Goal: Task Accomplishment & Management: Manage account settings

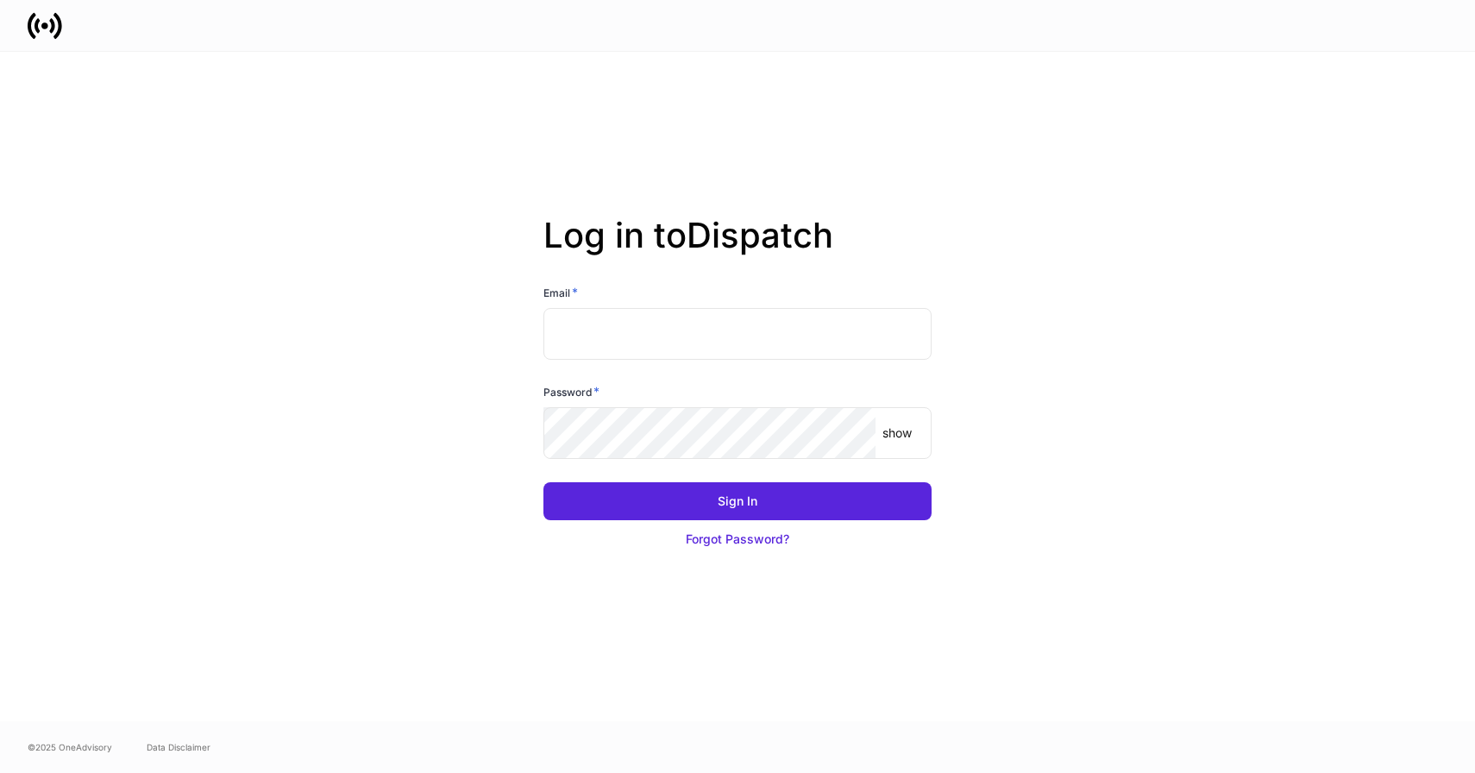
click at [680, 338] on input "text" at bounding box center [737, 334] width 388 height 52
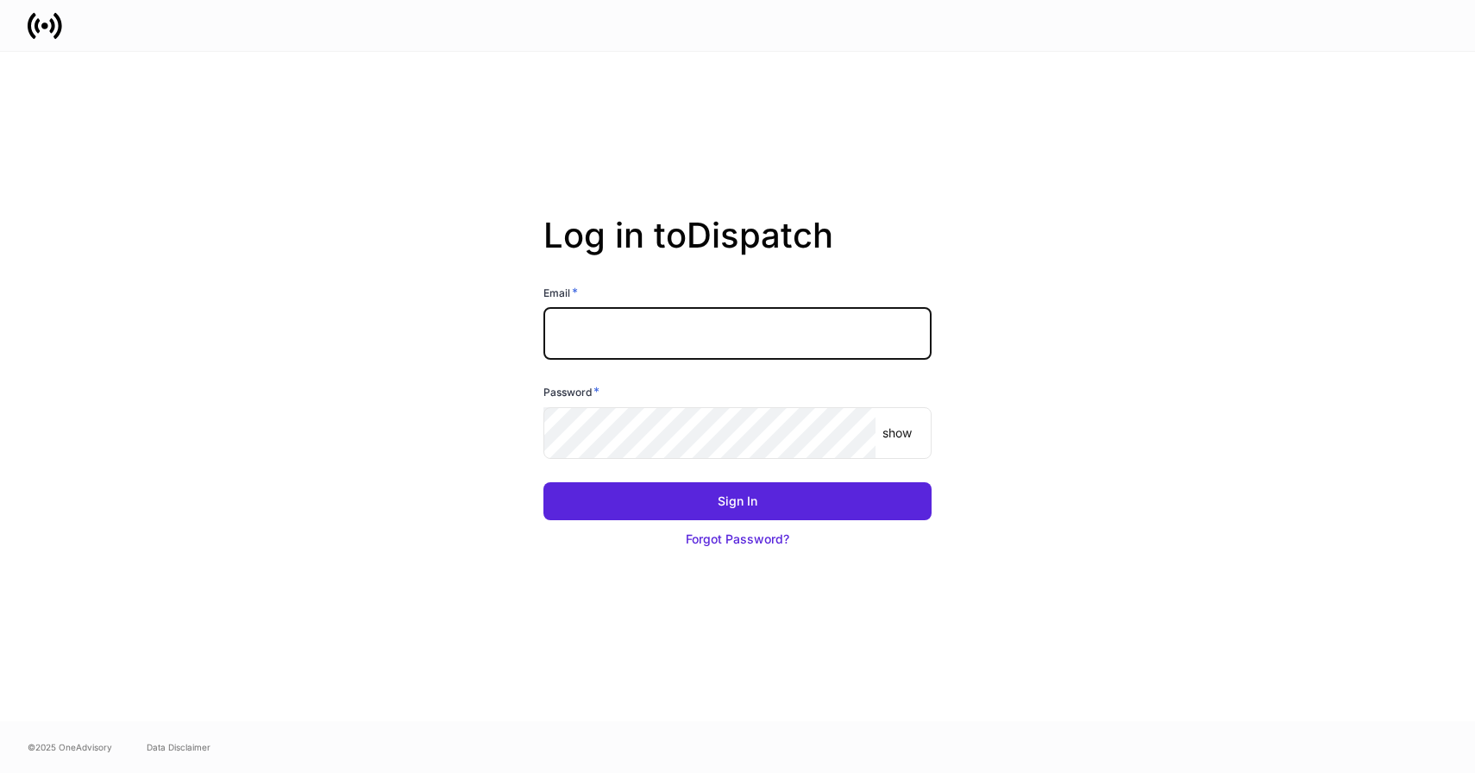
type input "**********"
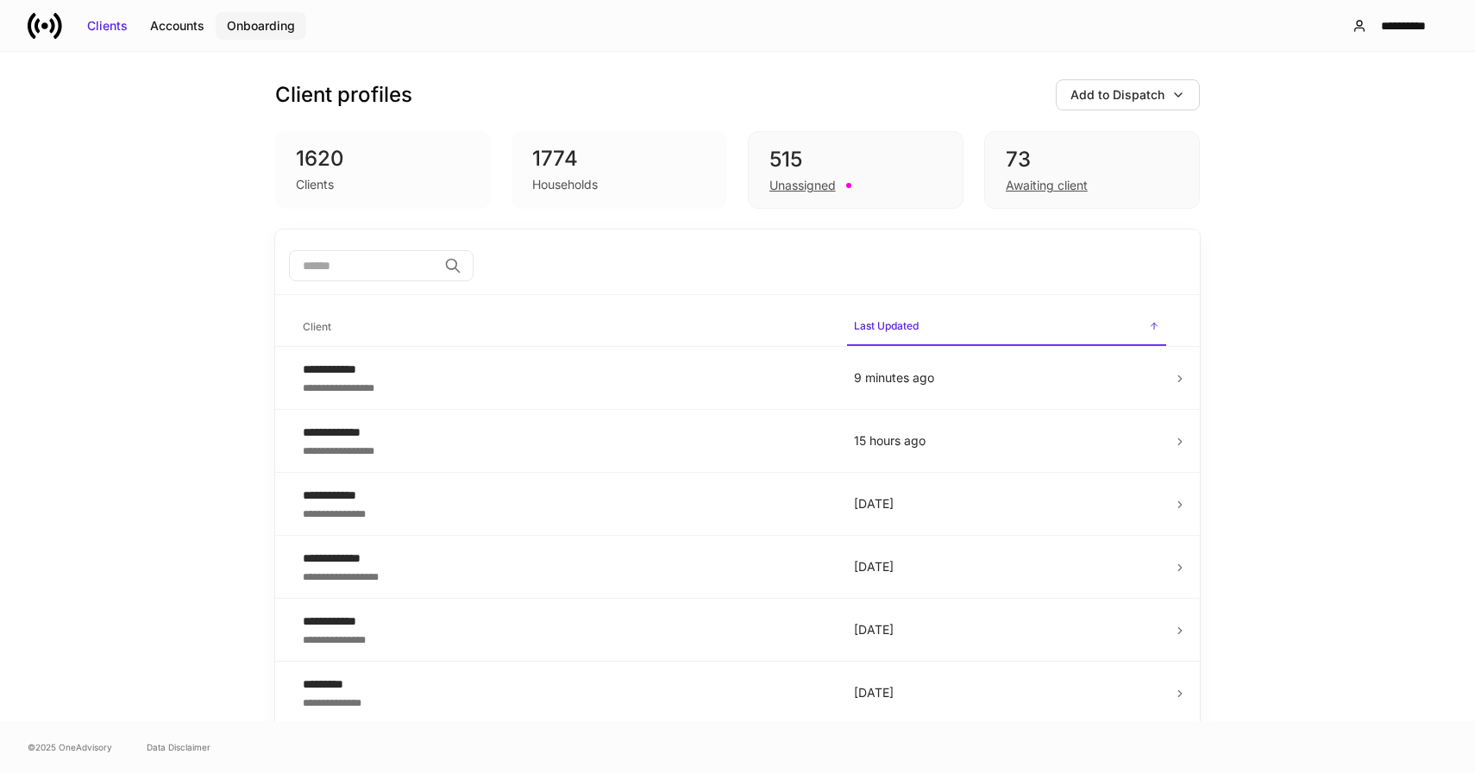
click at [269, 31] on div "Onboarding" at bounding box center [261, 25] width 68 height 17
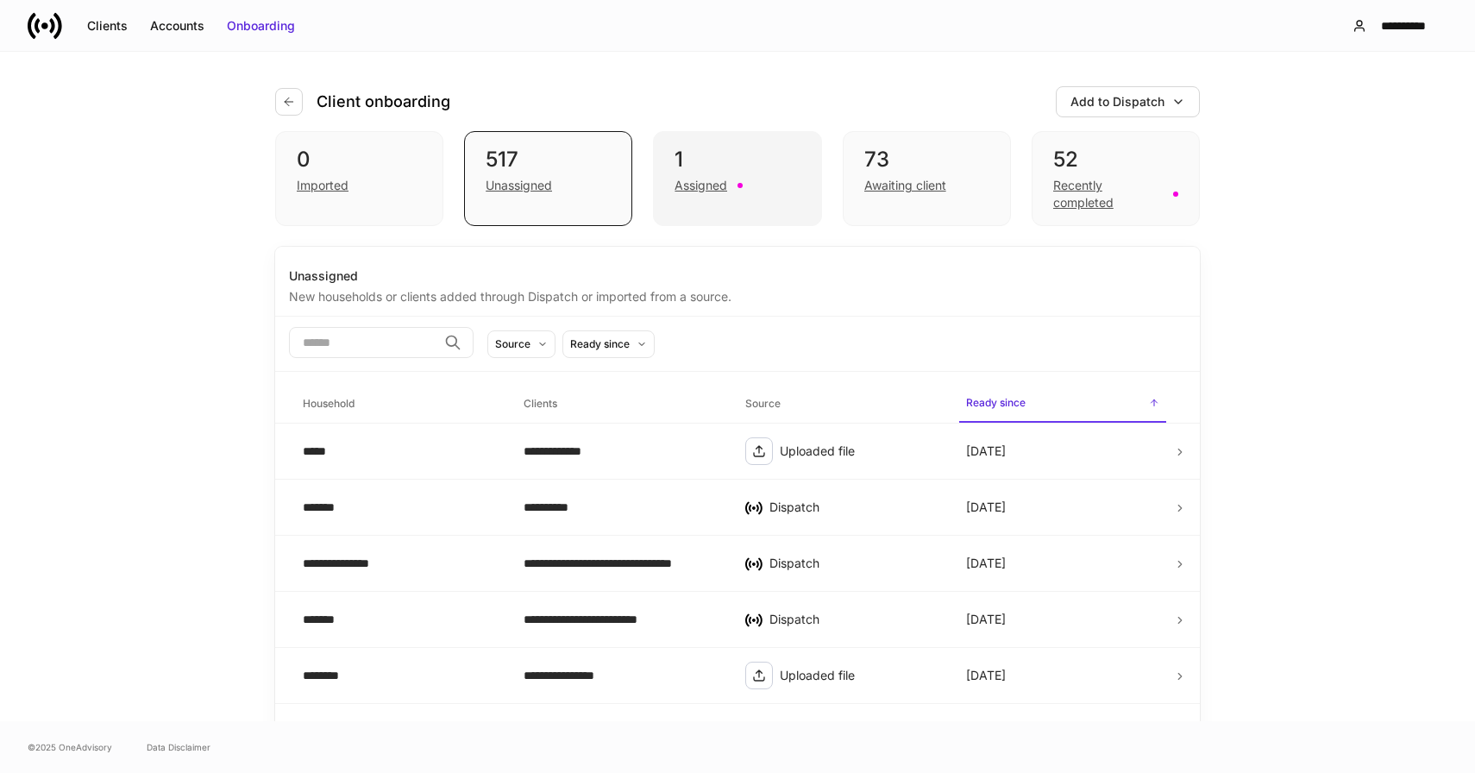
click at [696, 181] on div "Assigned" at bounding box center [701, 185] width 53 height 17
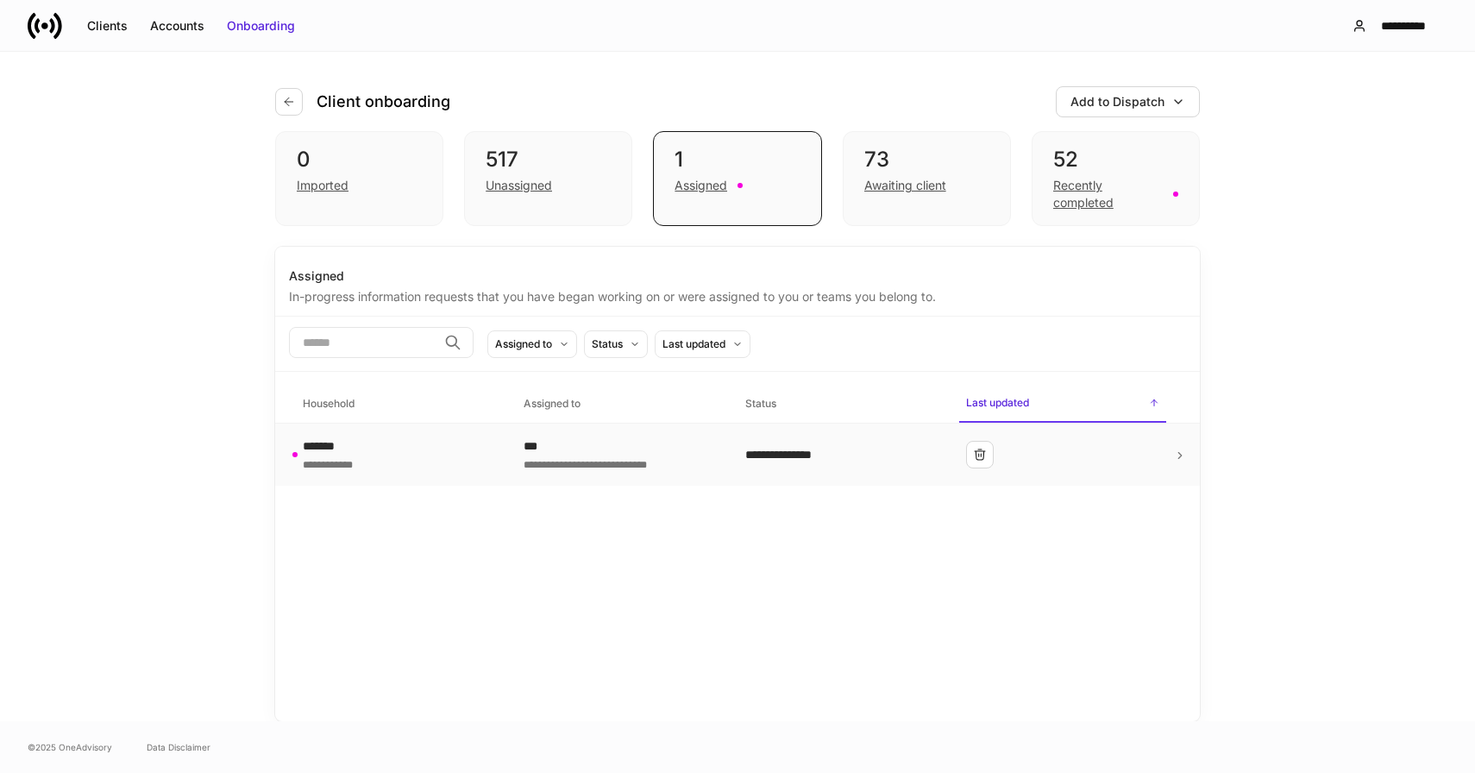
click at [866, 458] on div "**********" at bounding box center [841, 454] width 193 height 17
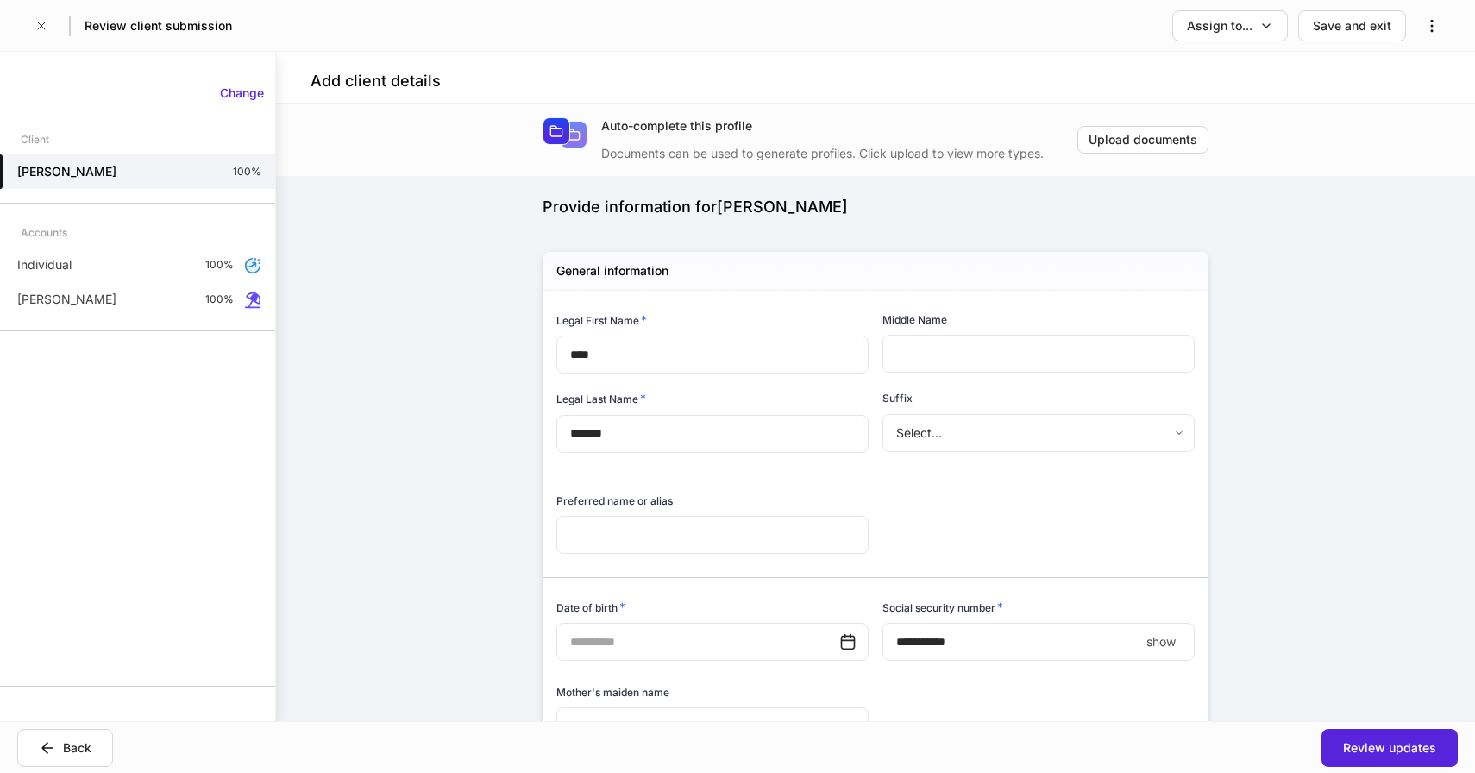
type input "**********"
click at [1393, 744] on div "Review updates" at bounding box center [1389, 747] width 93 height 17
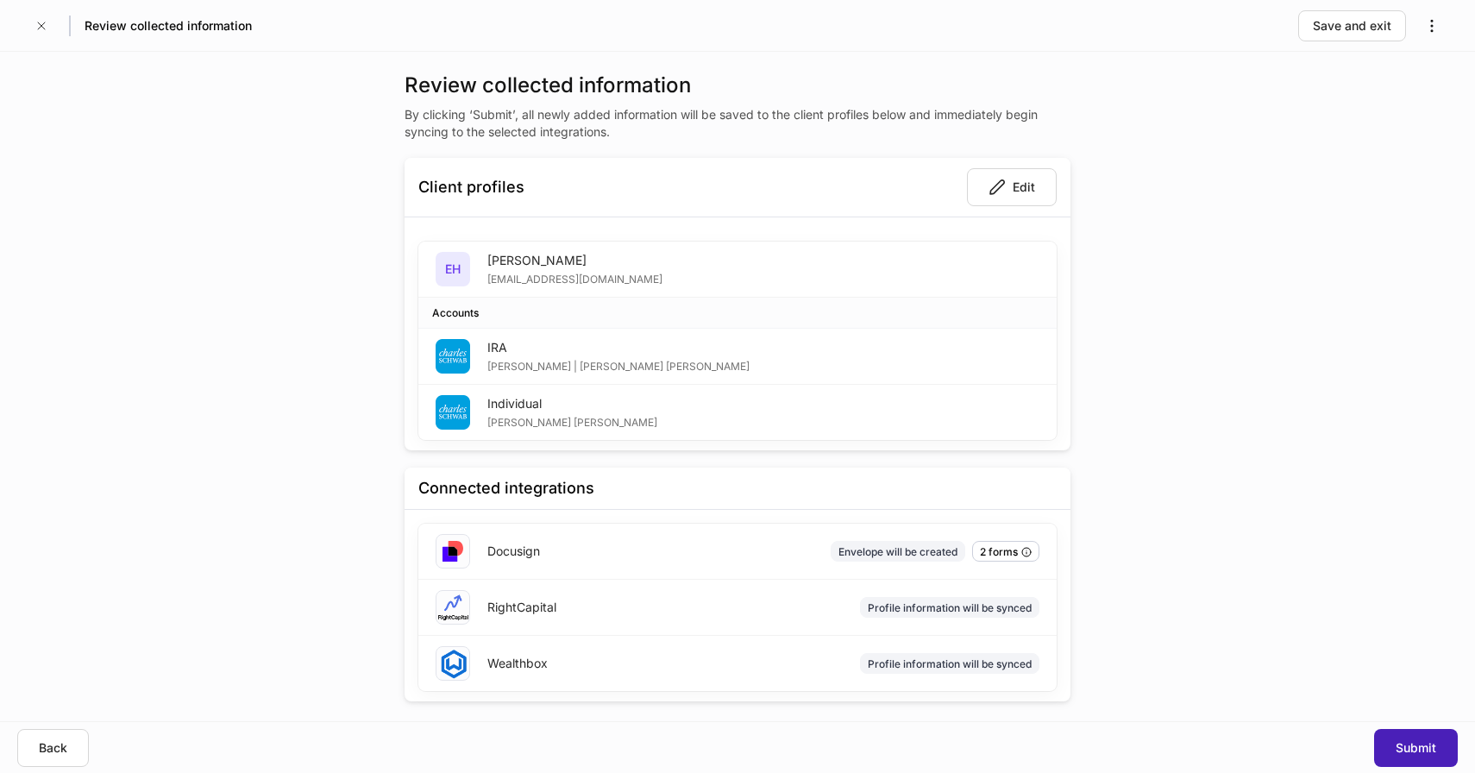
click at [1426, 754] on div "Submit" at bounding box center [1416, 747] width 41 height 17
click at [1403, 745] on div "Submit" at bounding box center [1416, 747] width 41 height 17
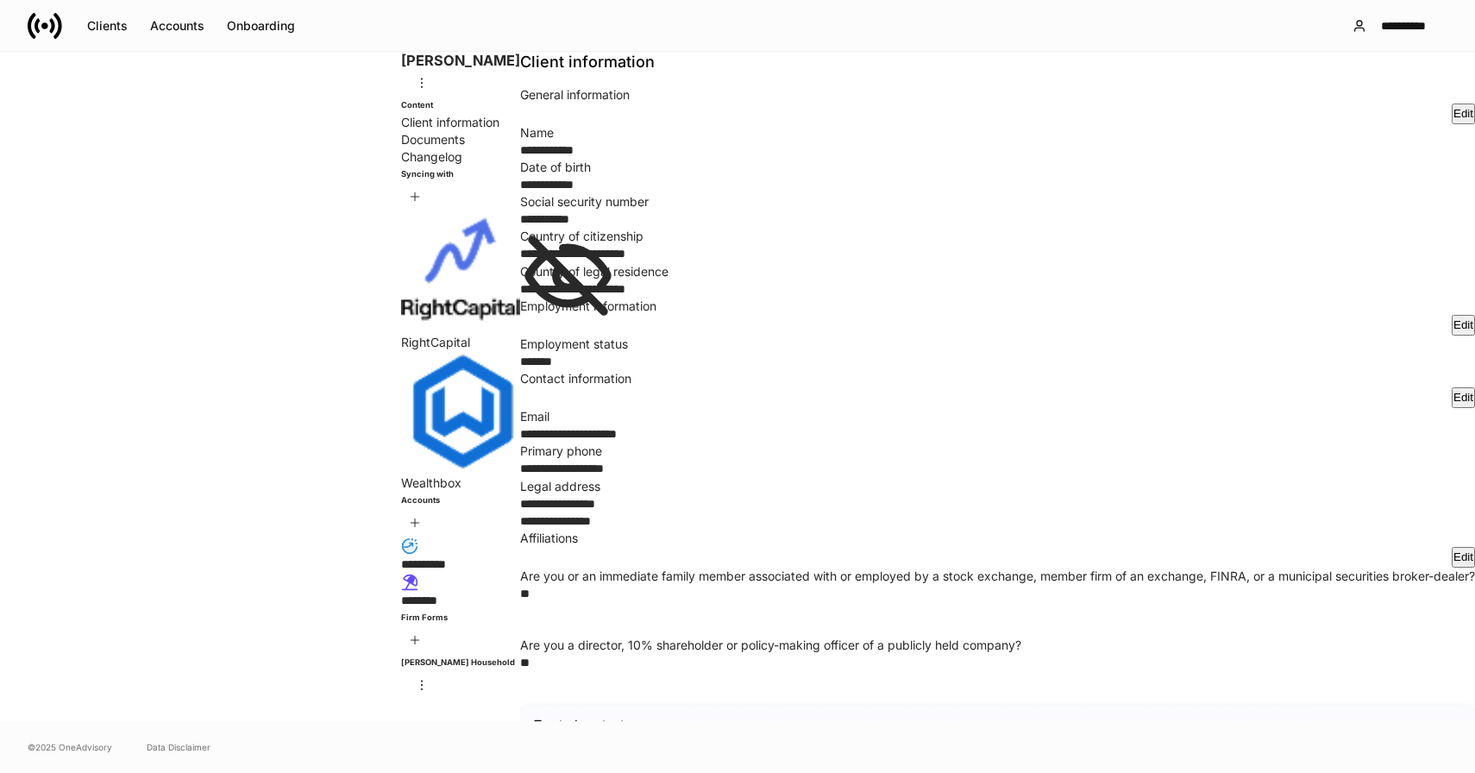
click at [620, 159] on div "**********" at bounding box center [570, 149] width 100 height 17
click at [401, 148] on div "Documents" at bounding box center [460, 139] width 119 height 17
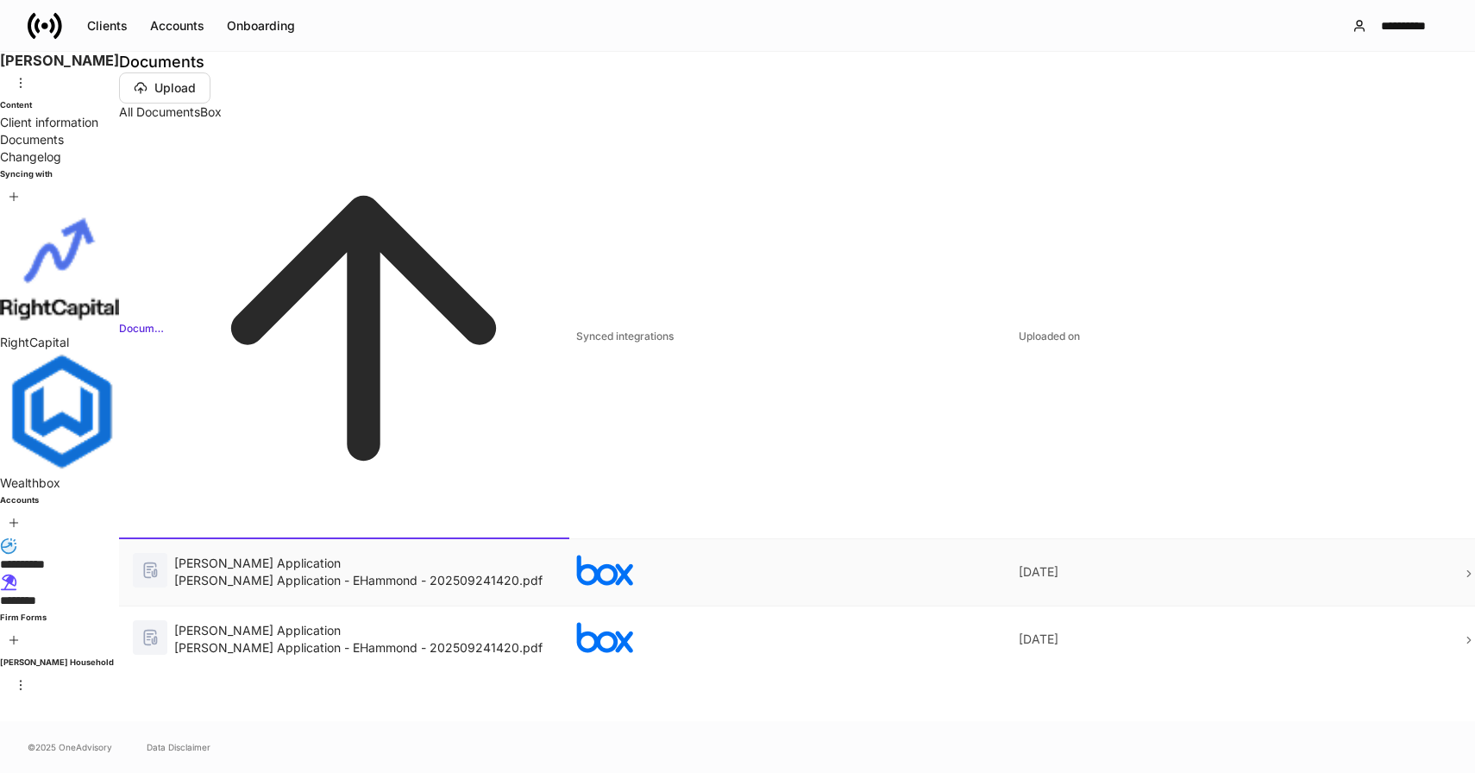
click at [549, 555] on div "[PERSON_NAME] Application" at bounding box center [361, 563] width 374 height 17
click at [549, 572] on div "[PERSON_NAME] Application - EHammond - 202509241420.pdf" at bounding box center [361, 580] width 374 height 17
click at [119, 537] on div "**********" at bounding box center [59, 555] width 119 height 36
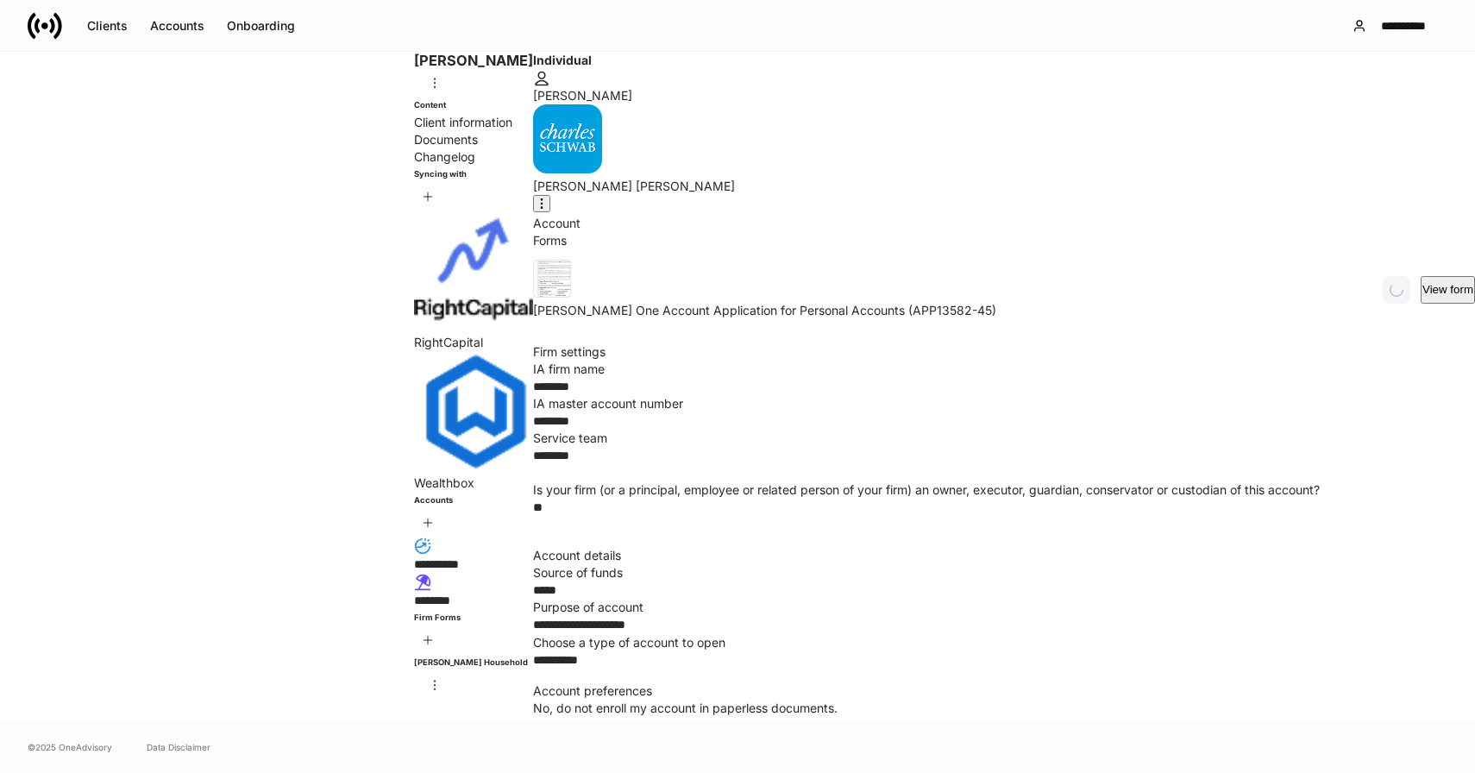
click at [414, 148] on div "Documents" at bounding box center [473, 139] width 119 height 17
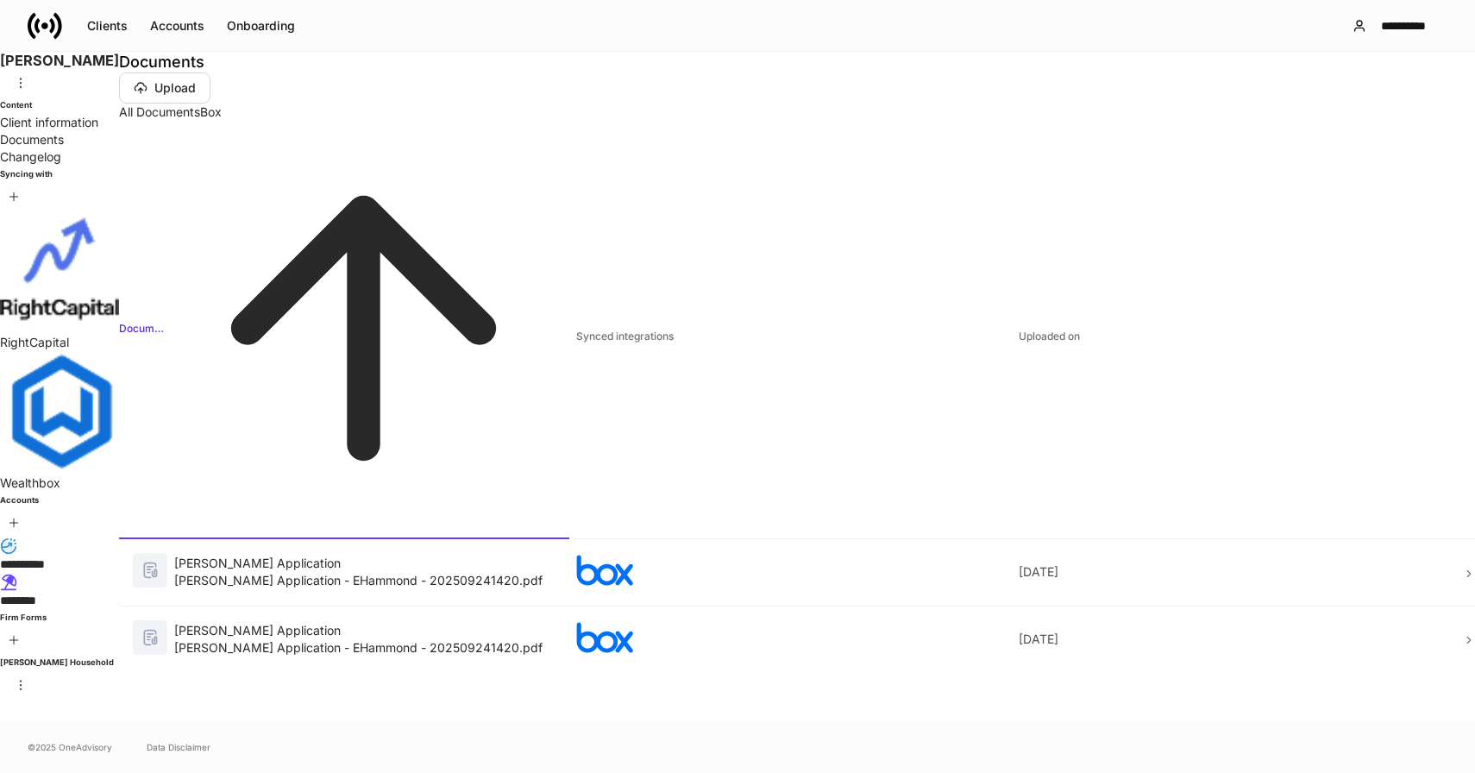
click at [119, 351] on div "RightCapital" at bounding box center [59, 280] width 119 height 141
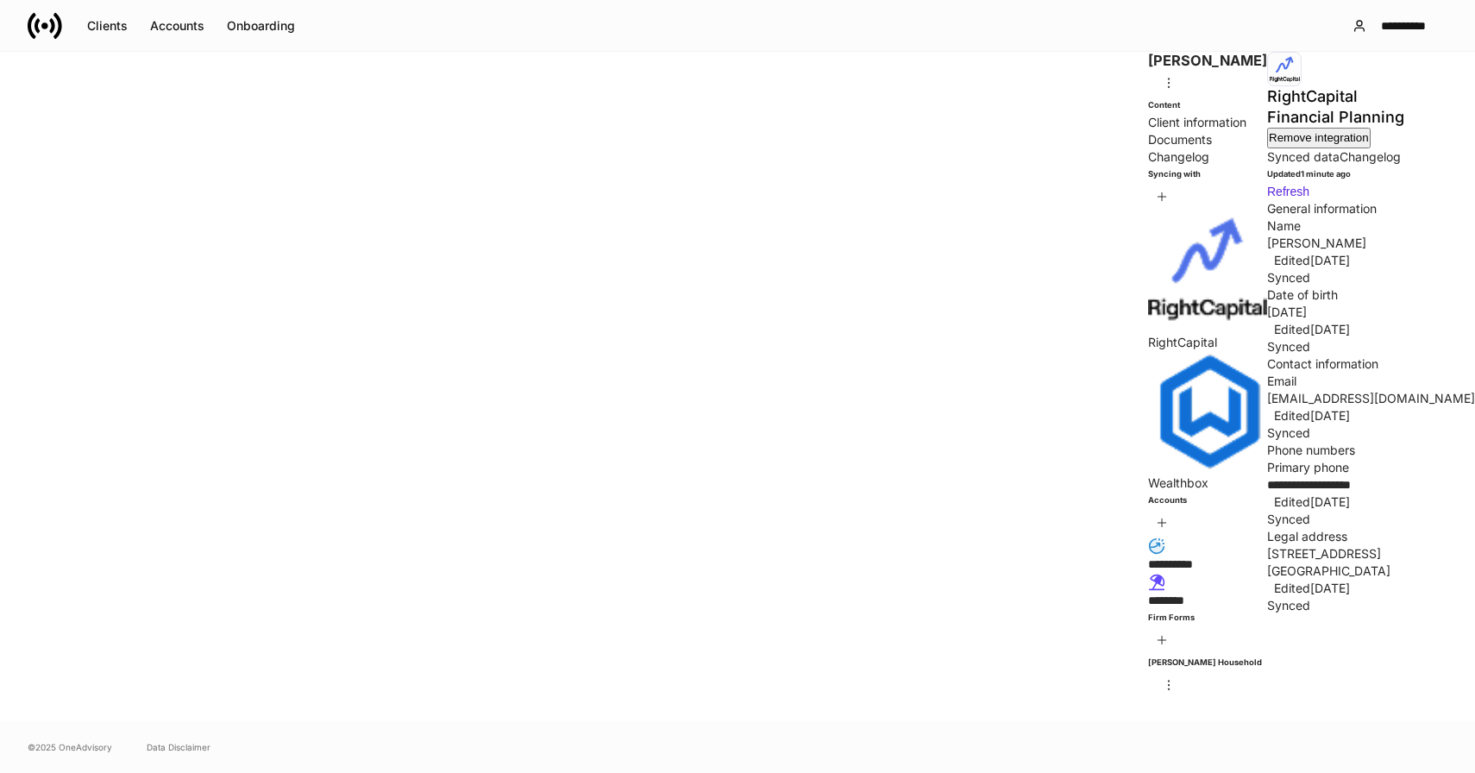
click at [1148, 474] on p "Wealthbox" at bounding box center [1207, 482] width 119 height 17
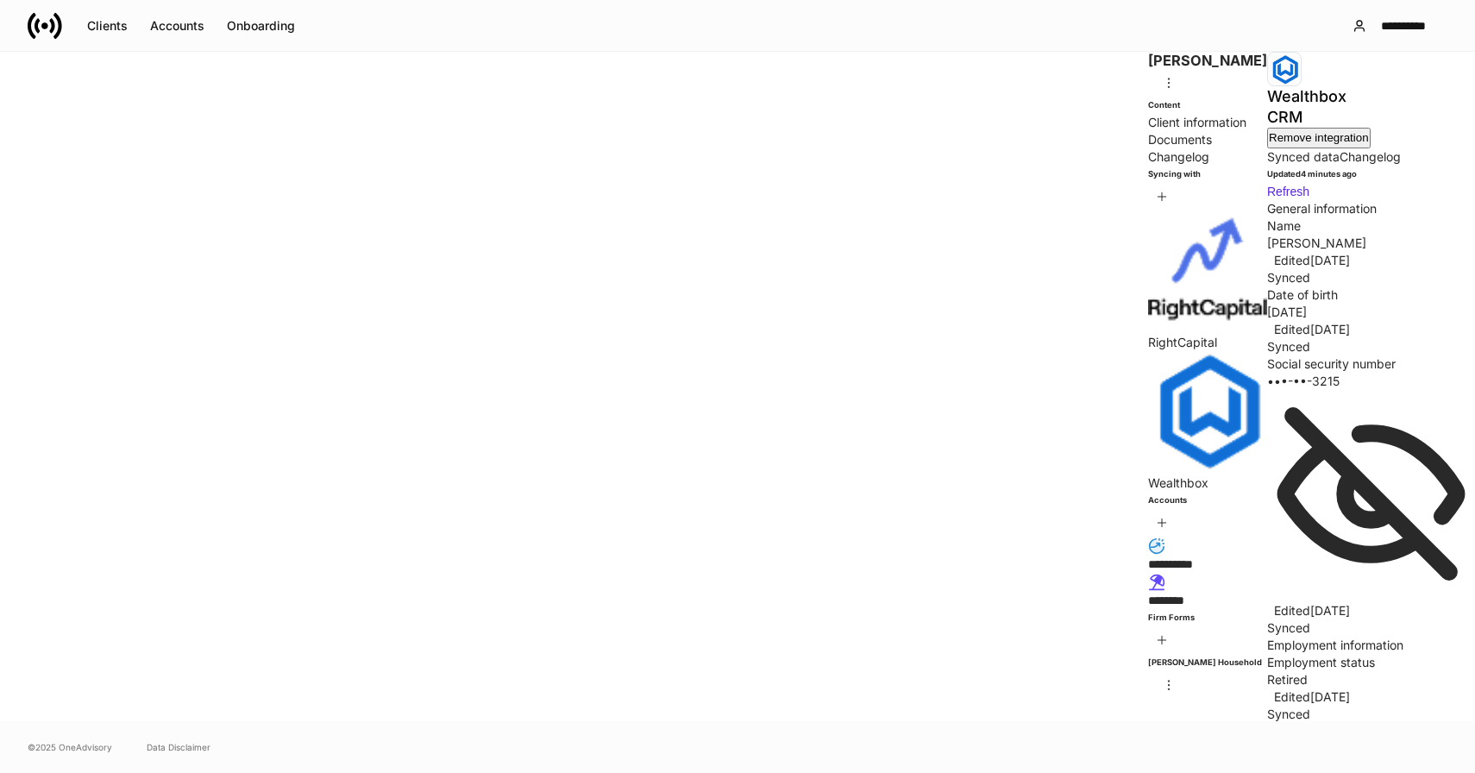
click at [1148, 351] on div "RightCapital" at bounding box center [1207, 280] width 119 height 141
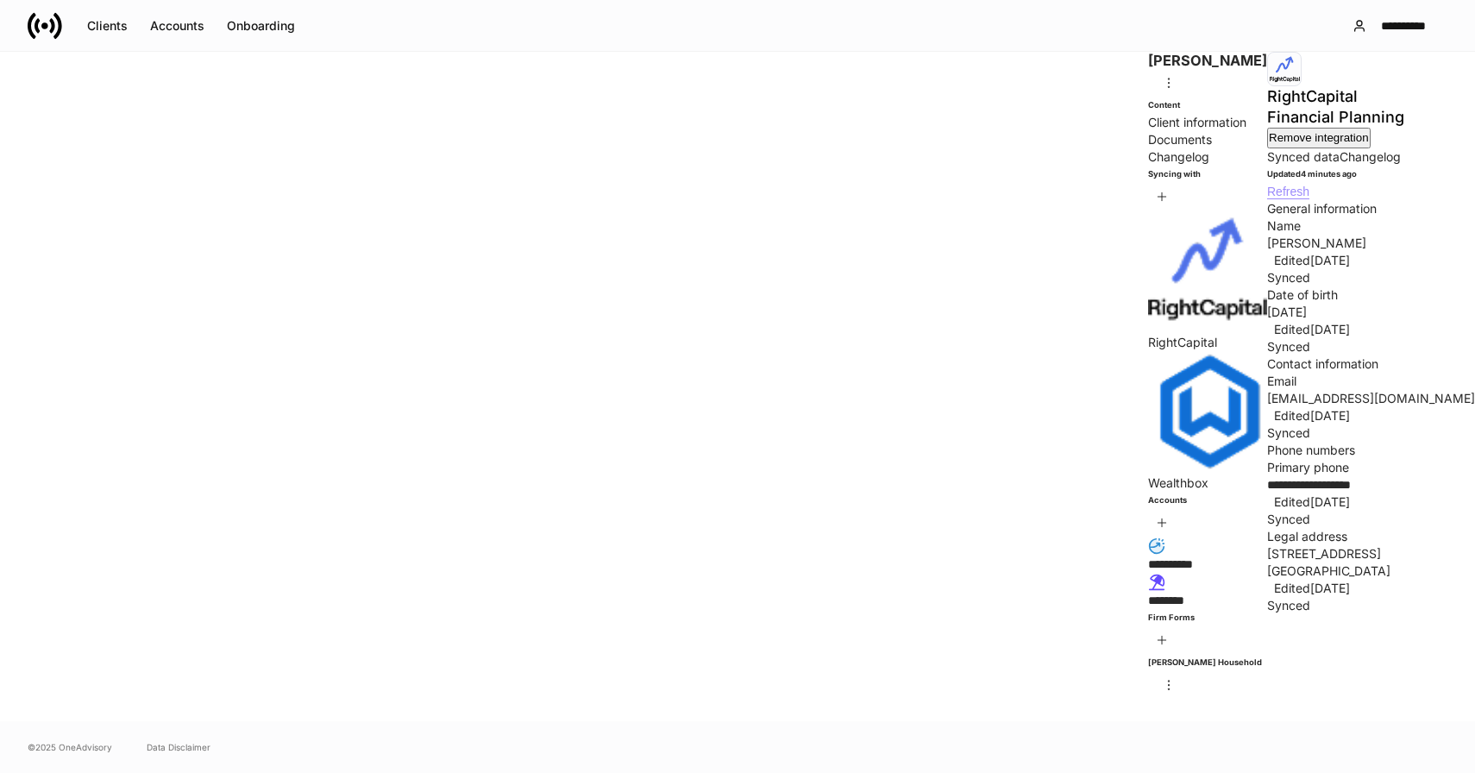
click at [1309, 199] on div "Refresh" at bounding box center [1288, 192] width 42 height 15
click at [1340, 149] on link "Changelog" at bounding box center [1370, 156] width 61 height 15
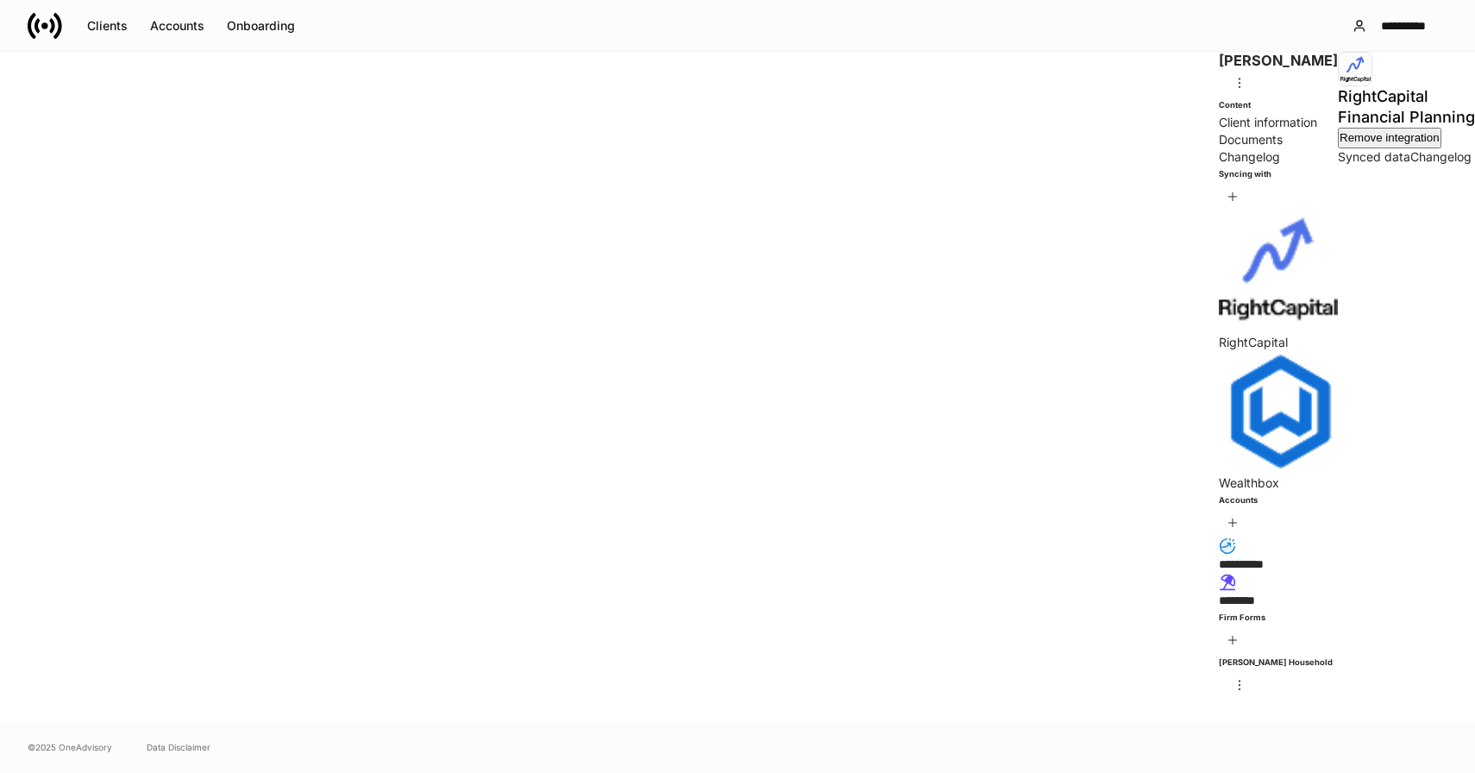
click at [1338, 153] on link "Synced data" at bounding box center [1374, 156] width 72 height 15
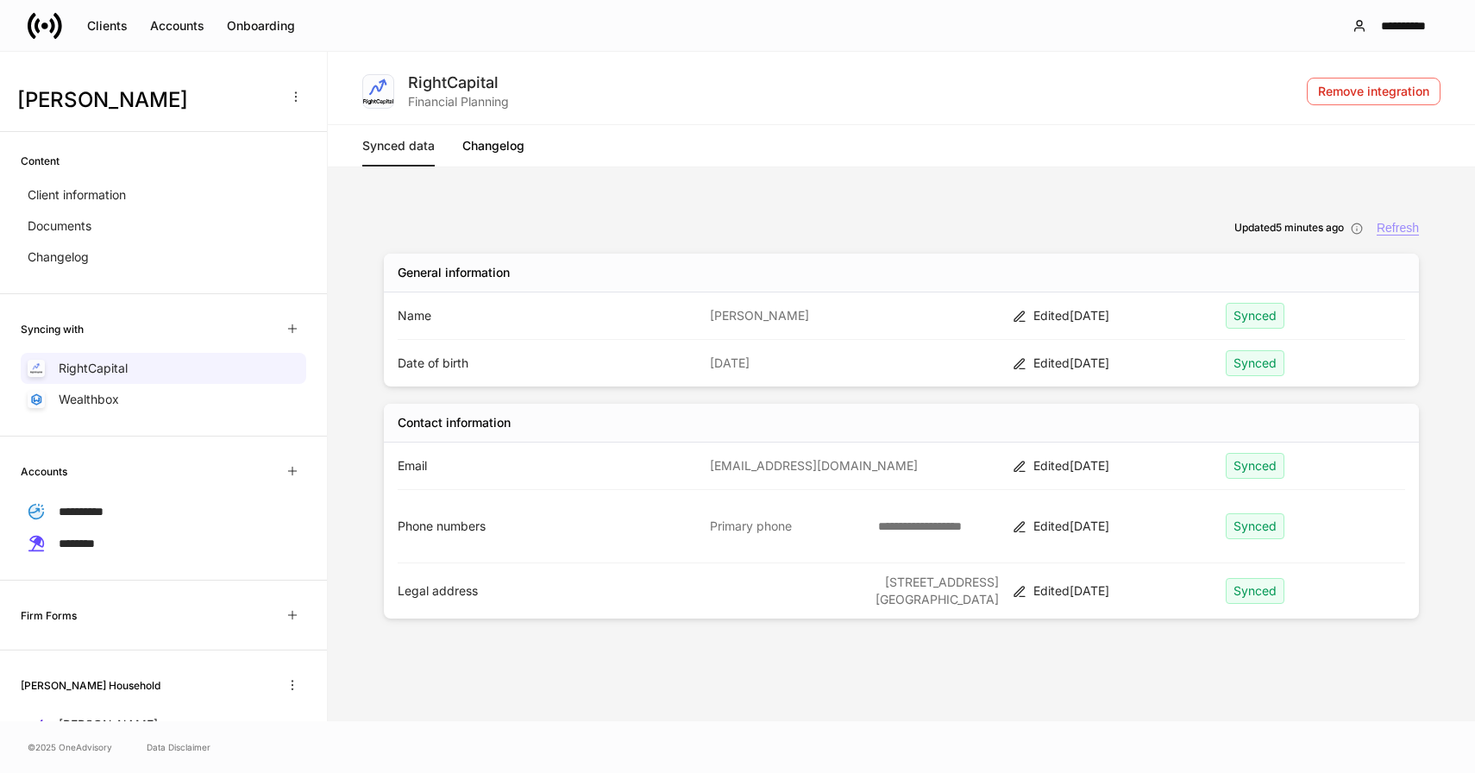
click at [1390, 223] on div "Refresh" at bounding box center [1398, 228] width 42 height 15
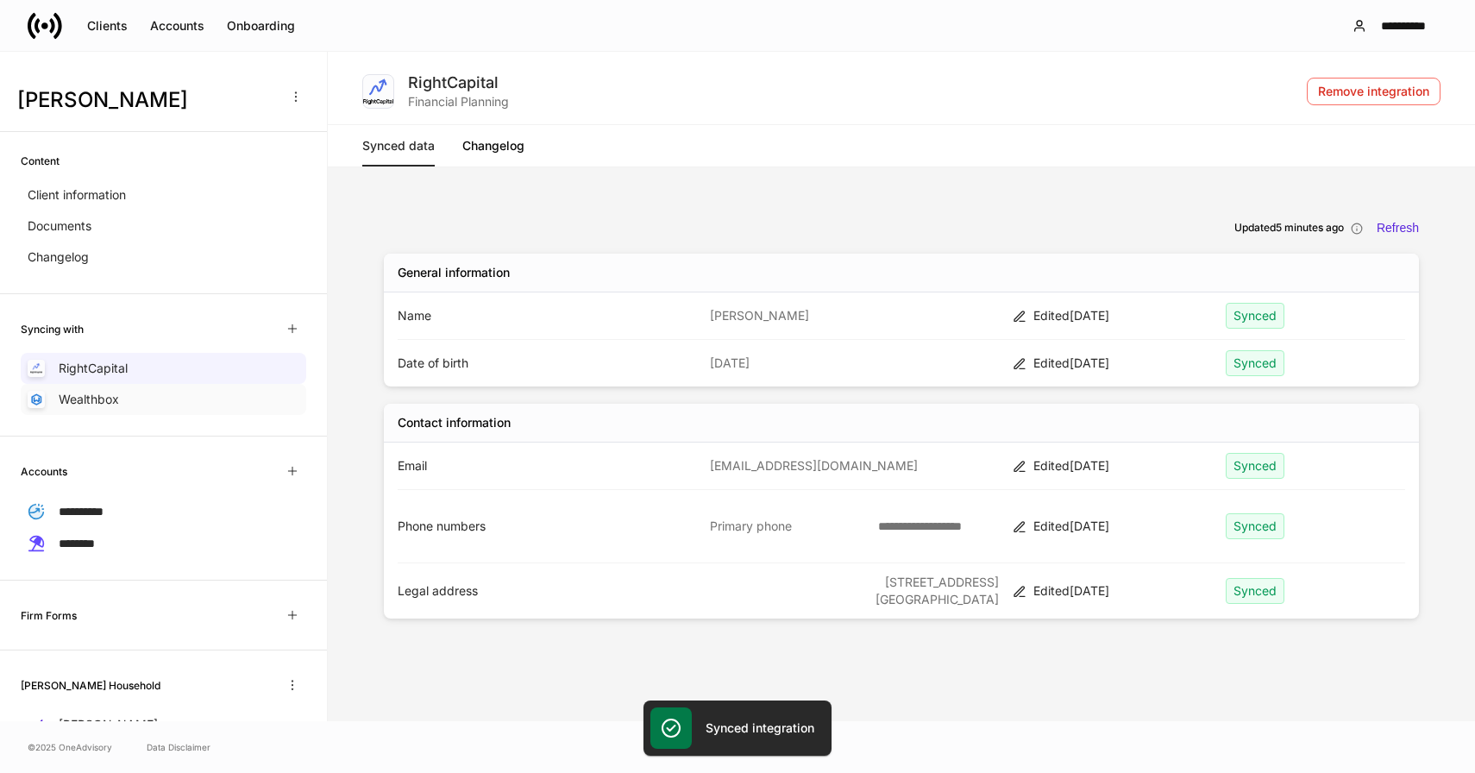
click at [141, 400] on div "Wealthbox" at bounding box center [164, 399] width 286 height 31
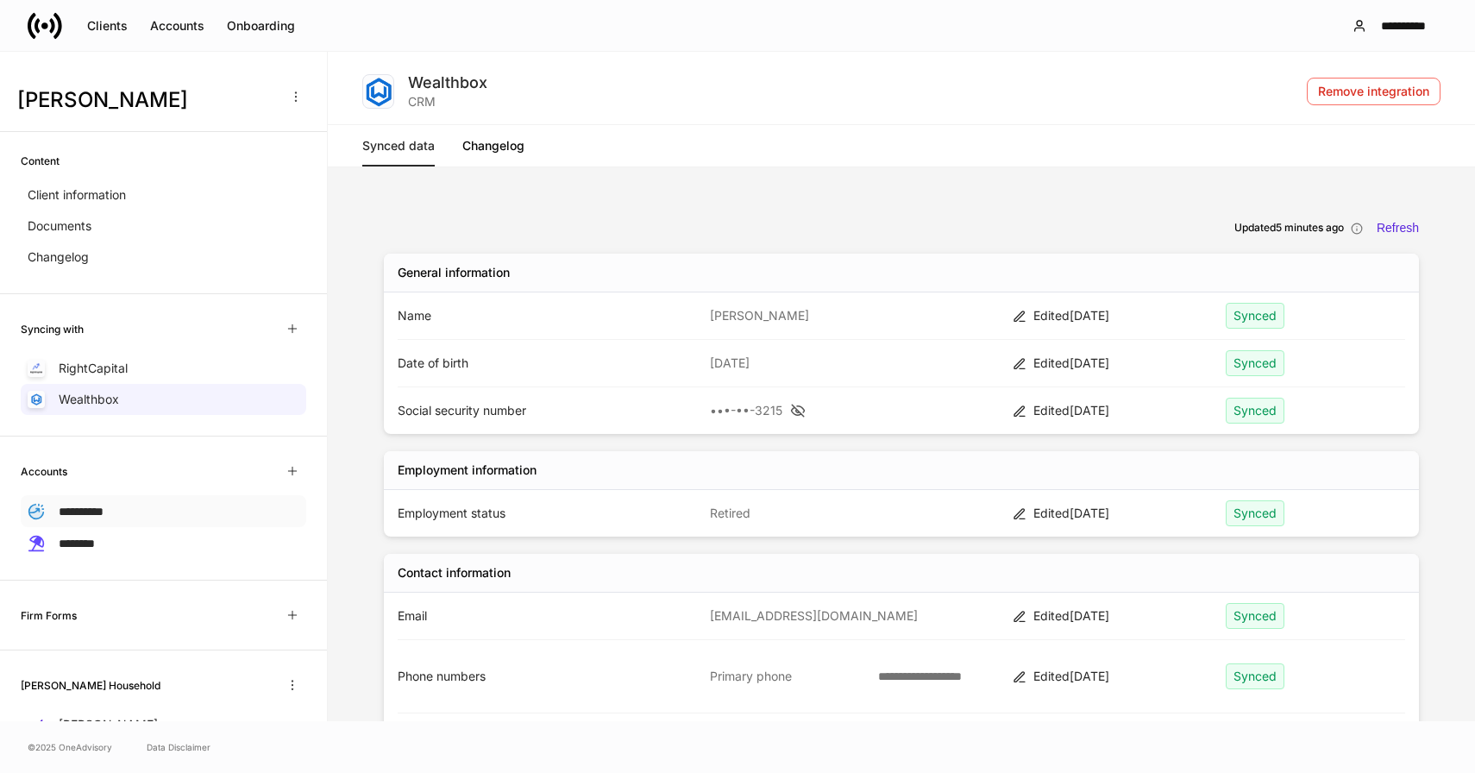
click at [132, 518] on div "**********" at bounding box center [164, 511] width 286 height 32
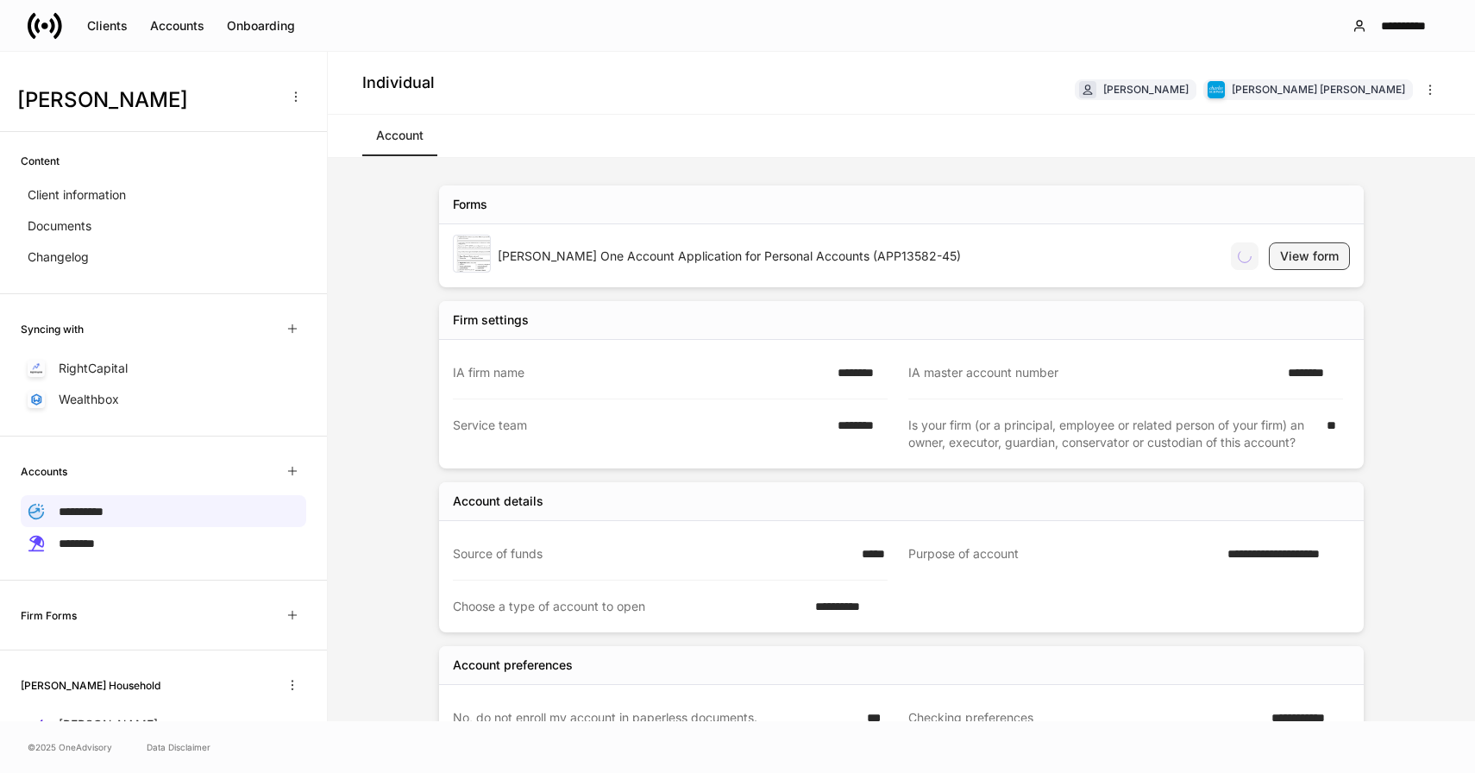
click at [1307, 261] on div "View form" at bounding box center [1309, 256] width 59 height 17
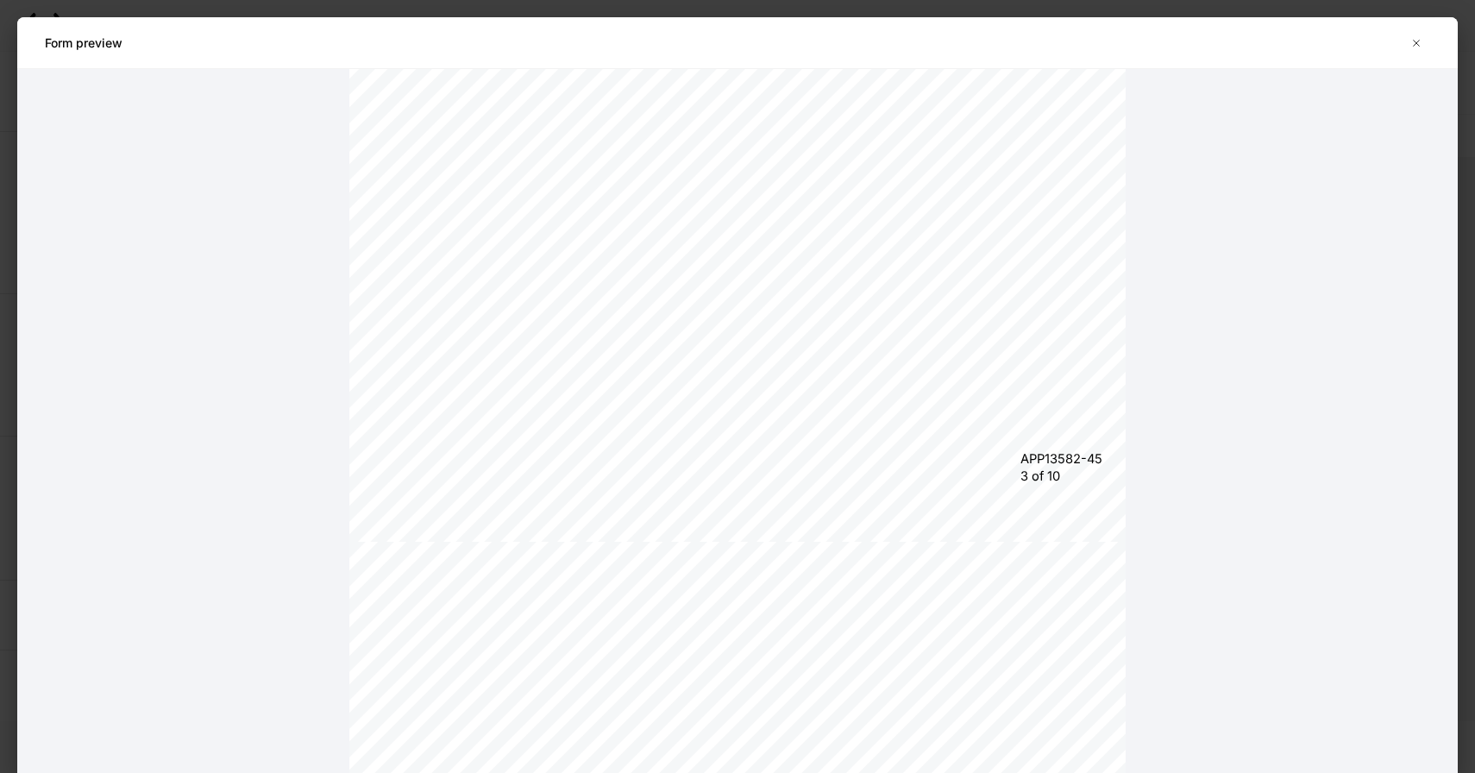
scroll to position [2649, 0]
click at [1413, 41] on icon "button" at bounding box center [1417, 43] width 14 height 14
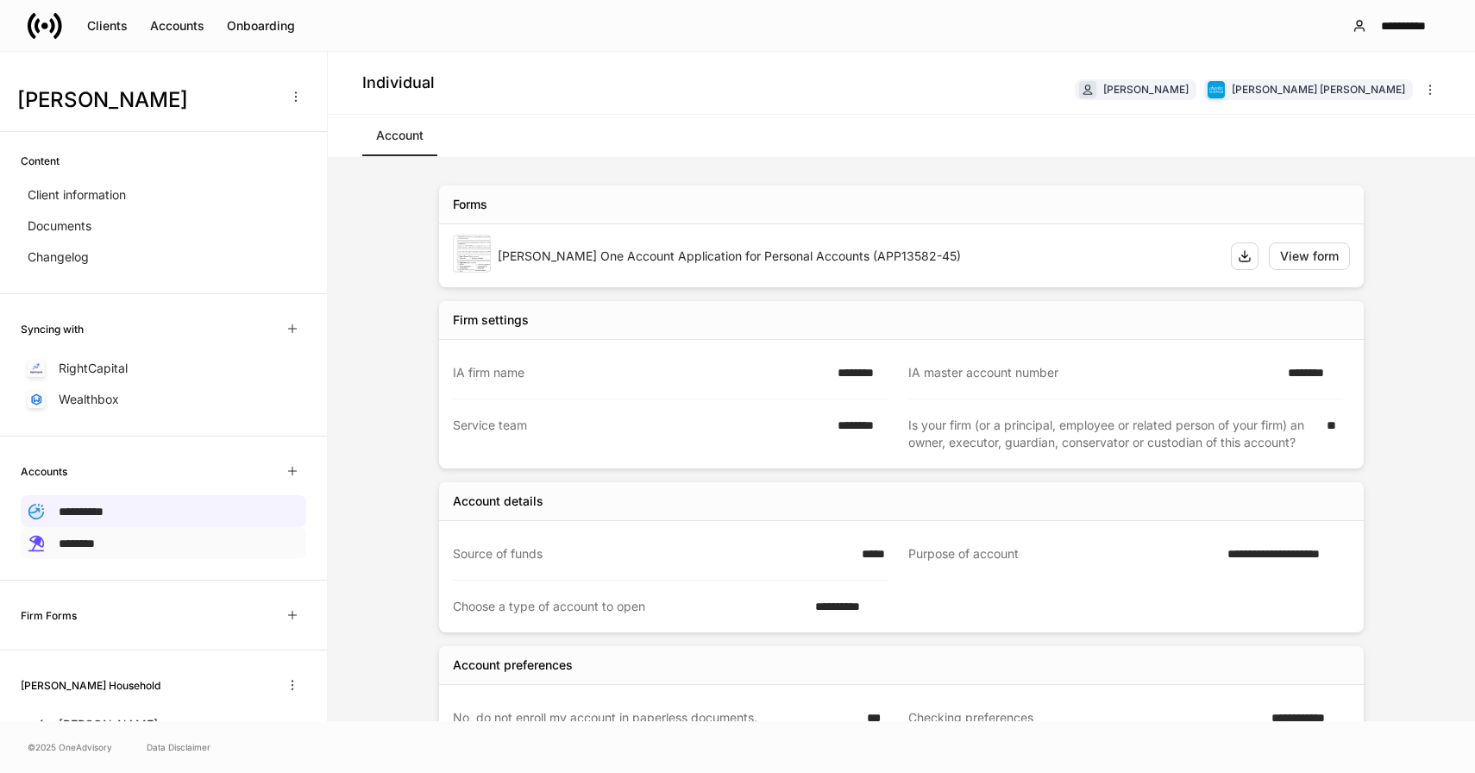
click at [158, 537] on div "********" at bounding box center [164, 543] width 286 height 32
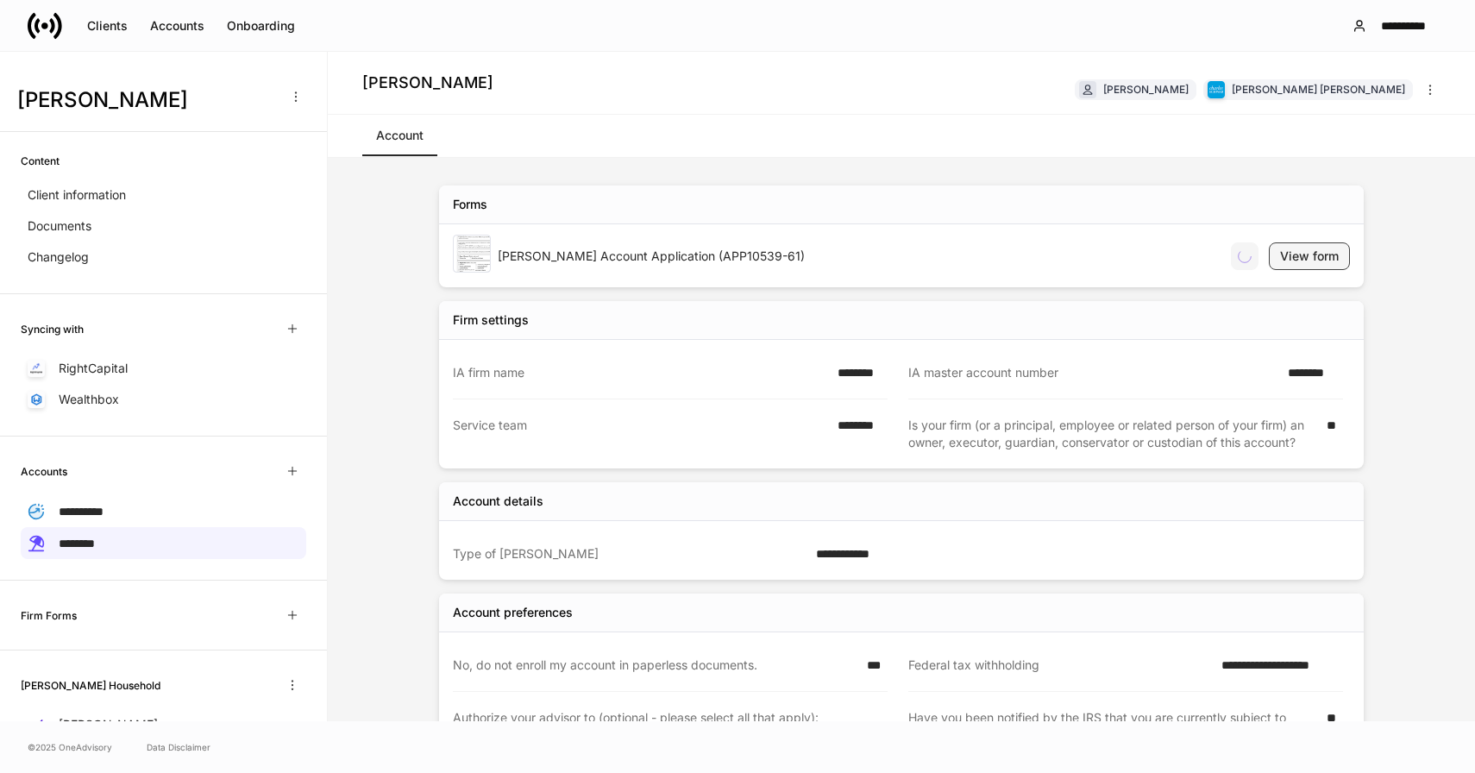
click at [1276, 248] on button "View form" at bounding box center [1309, 256] width 81 height 28
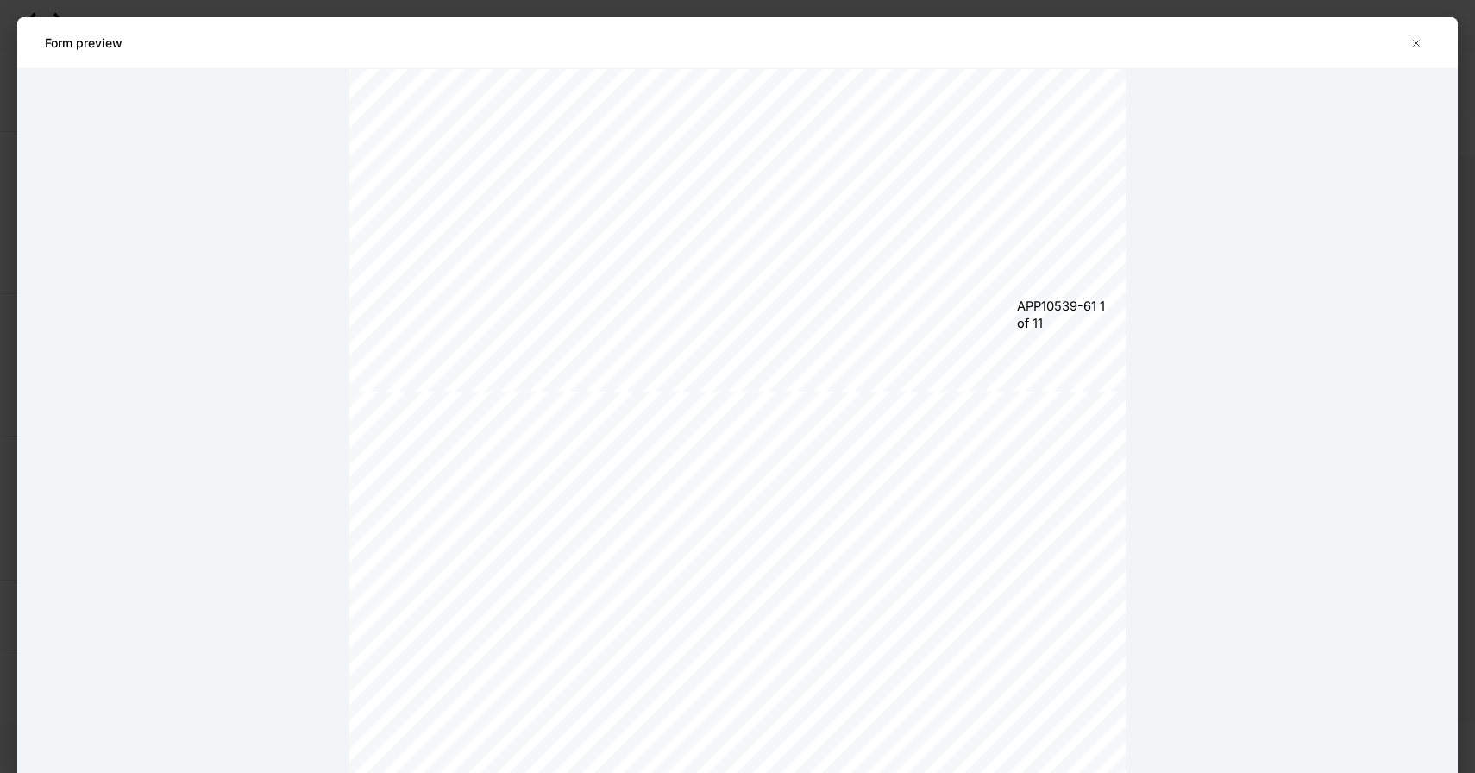
scroll to position [794, 0]
click at [1416, 45] on icon "button" at bounding box center [1417, 43] width 14 height 14
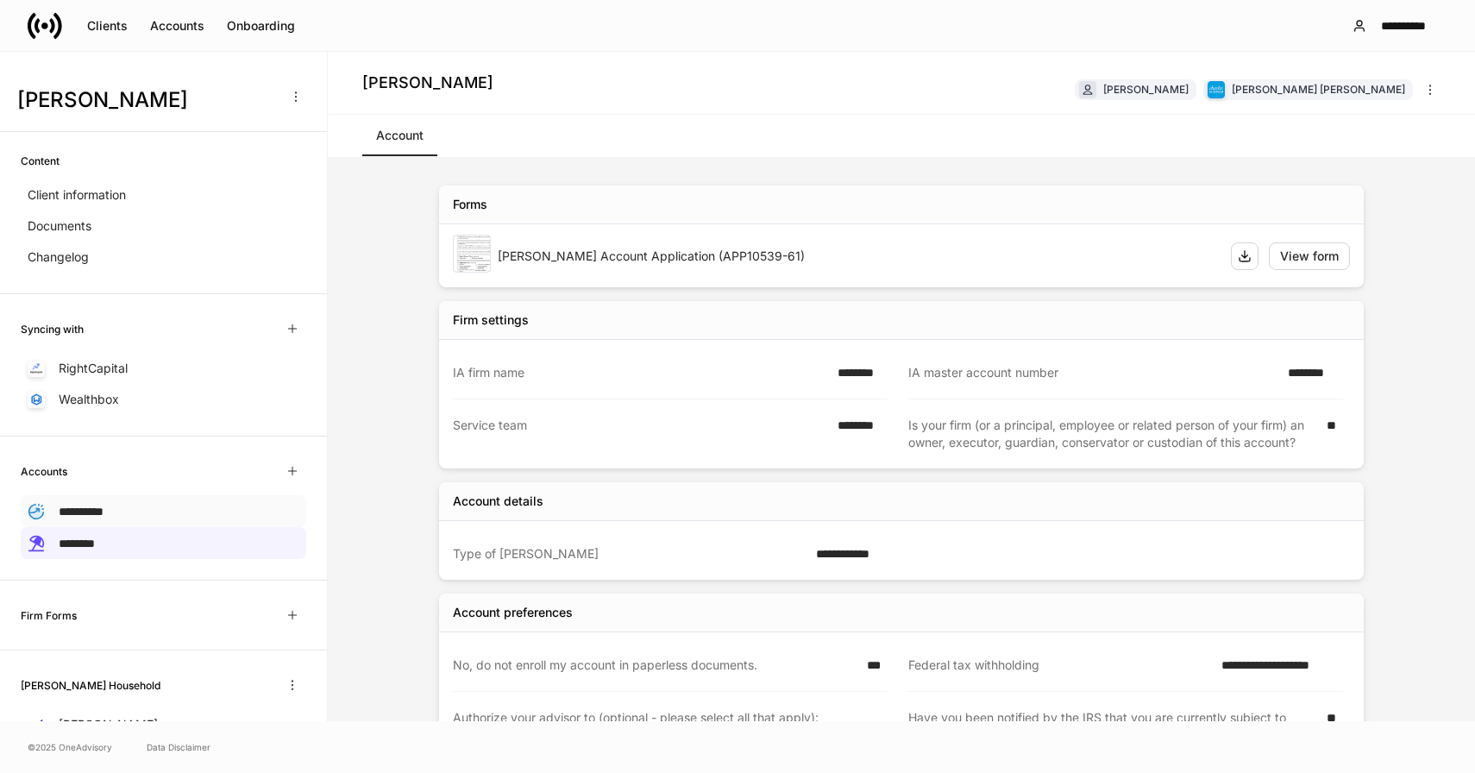
scroll to position [66, 0]
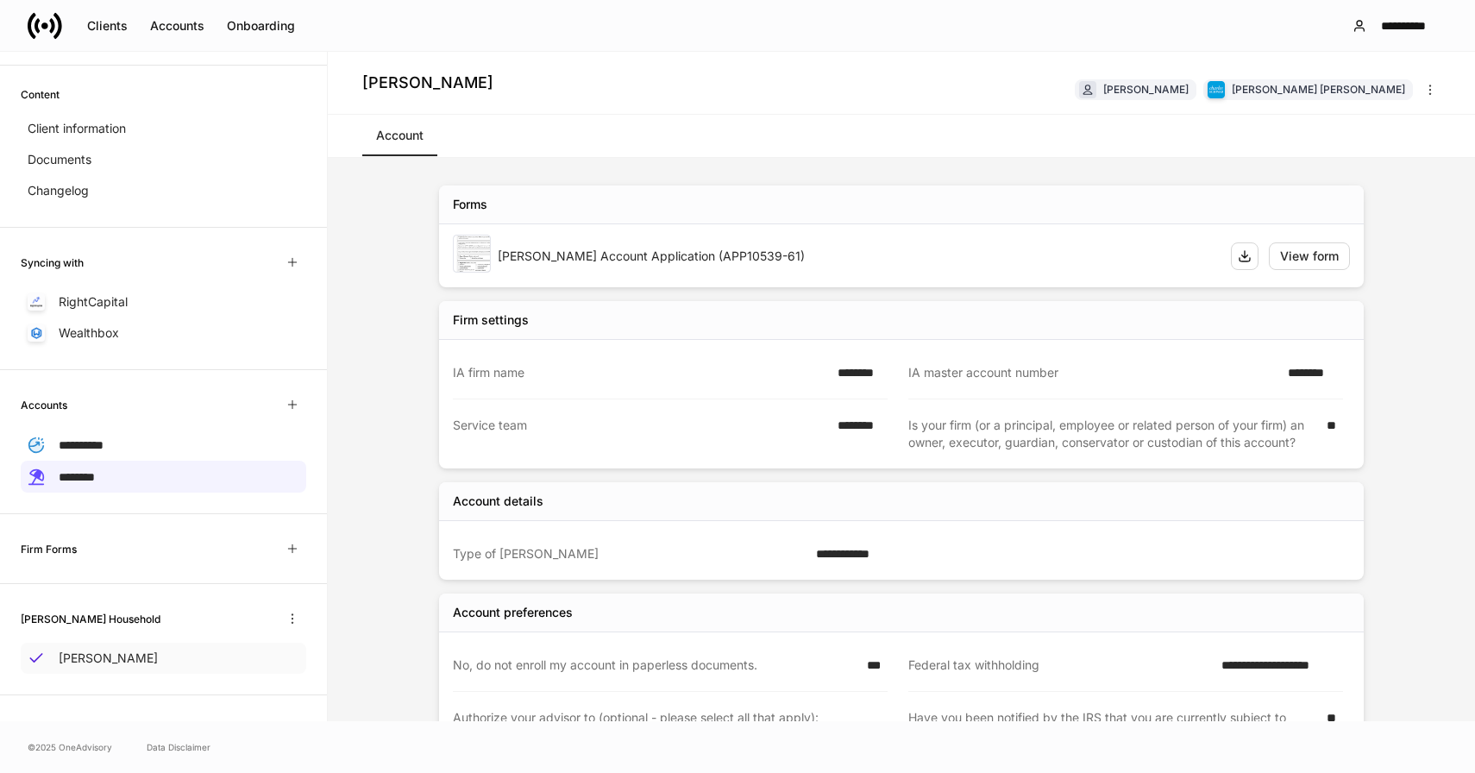
click at [118, 658] on p "[PERSON_NAME]" at bounding box center [108, 658] width 99 height 17
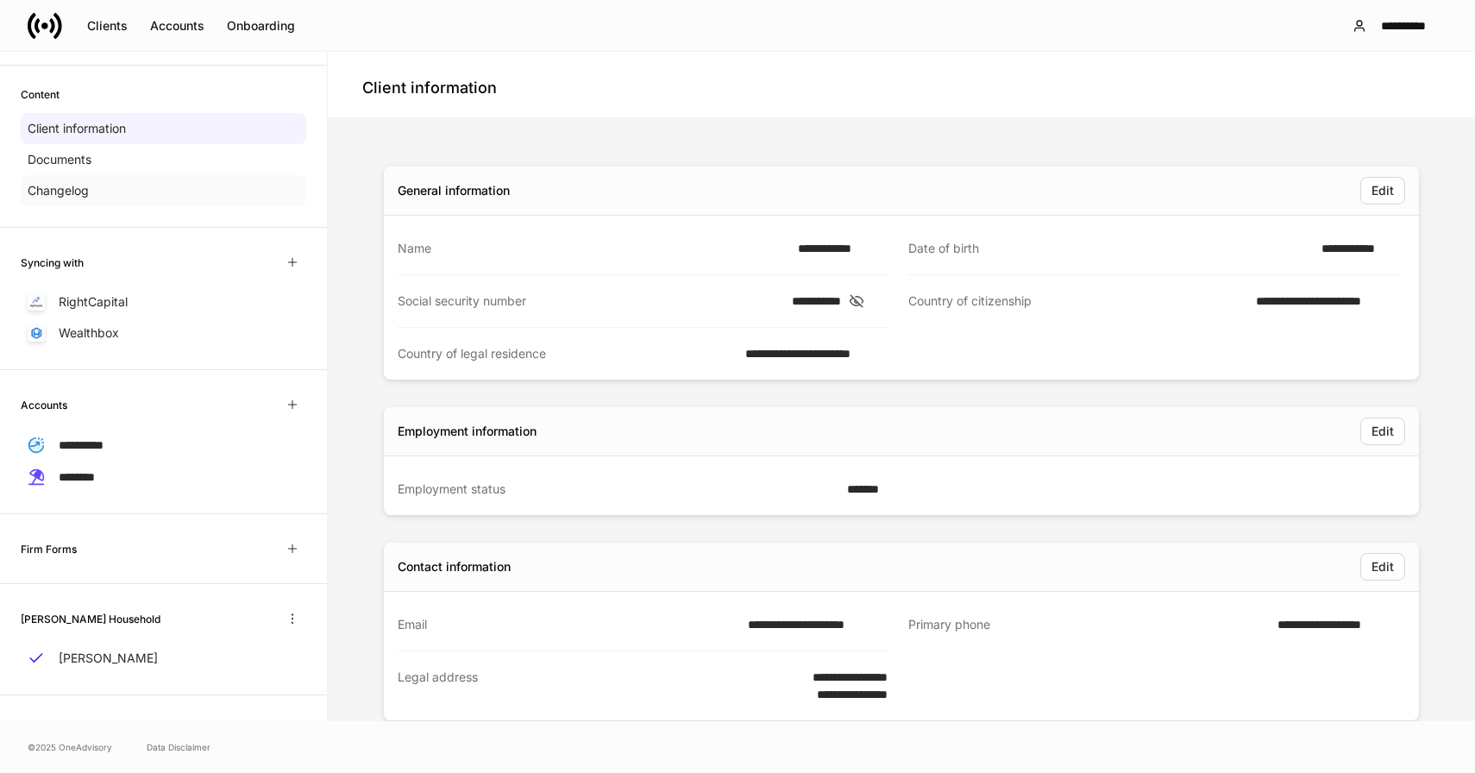
click at [84, 188] on p "Changelog" at bounding box center [58, 190] width 61 height 17
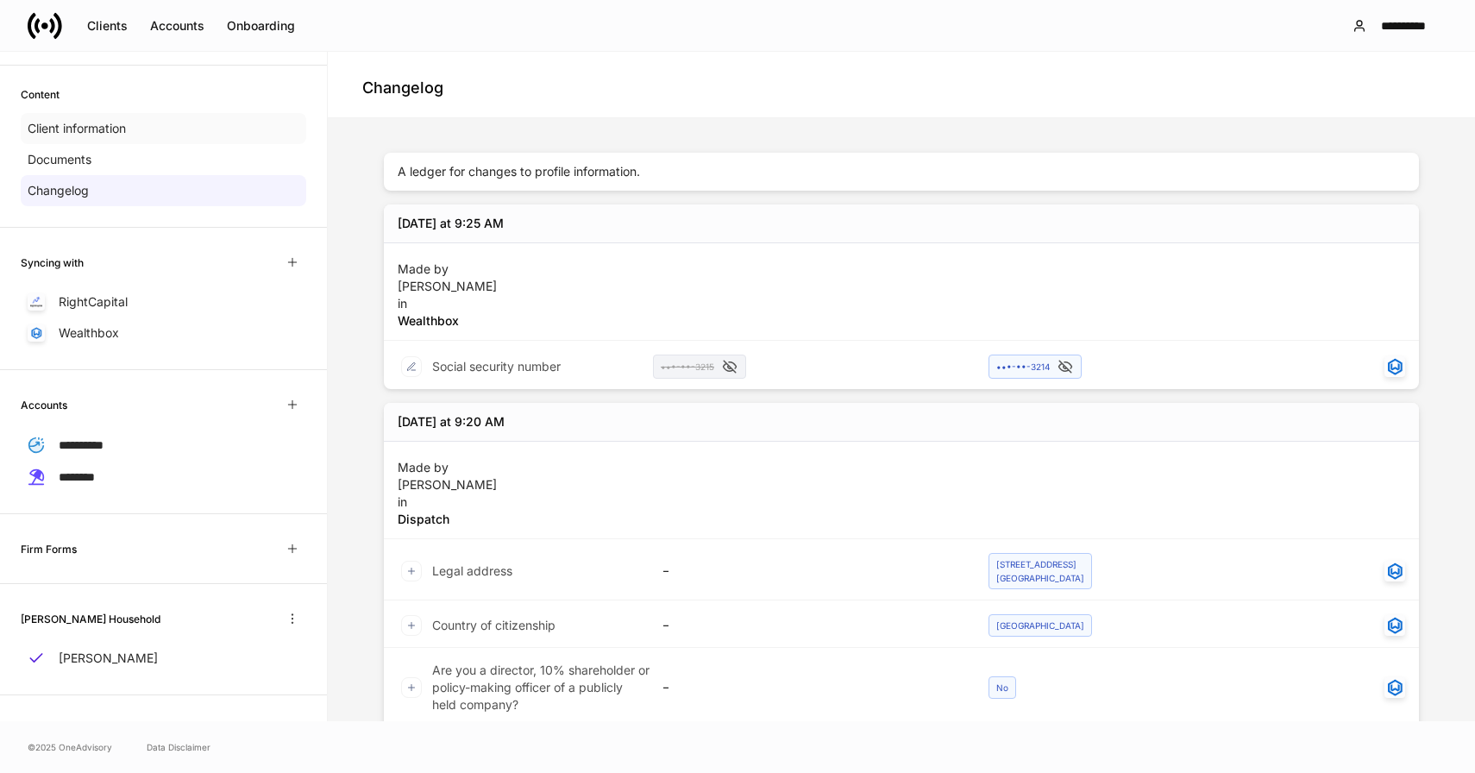
click at [85, 129] on p "Client information" at bounding box center [77, 128] width 98 height 17
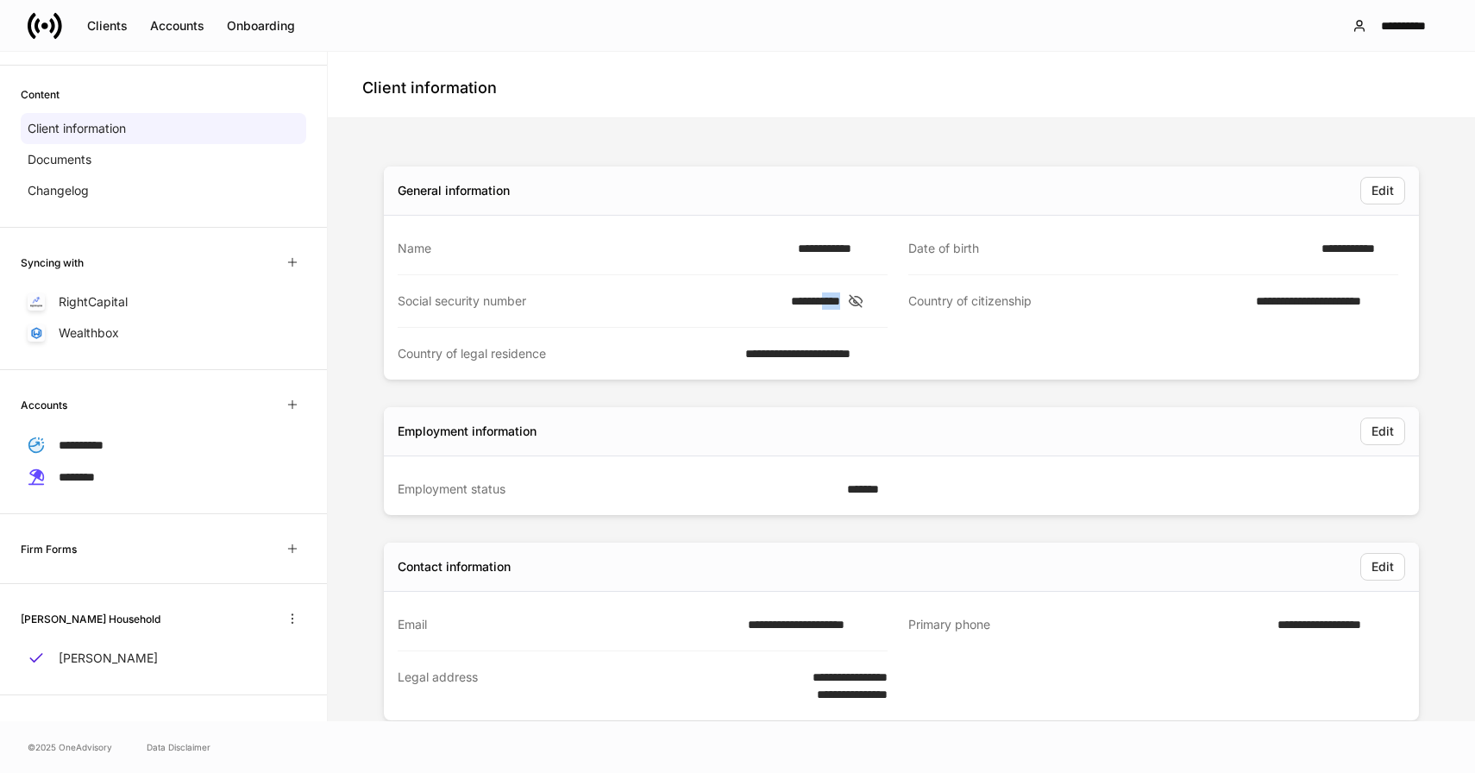
drag, startPoint x: 861, startPoint y: 297, endPoint x: 837, endPoint y: 298, distance: 24.2
click at [837, 298] on div "**********" at bounding box center [839, 300] width 97 height 17
click at [184, 301] on div "RightCapital" at bounding box center [164, 301] width 286 height 31
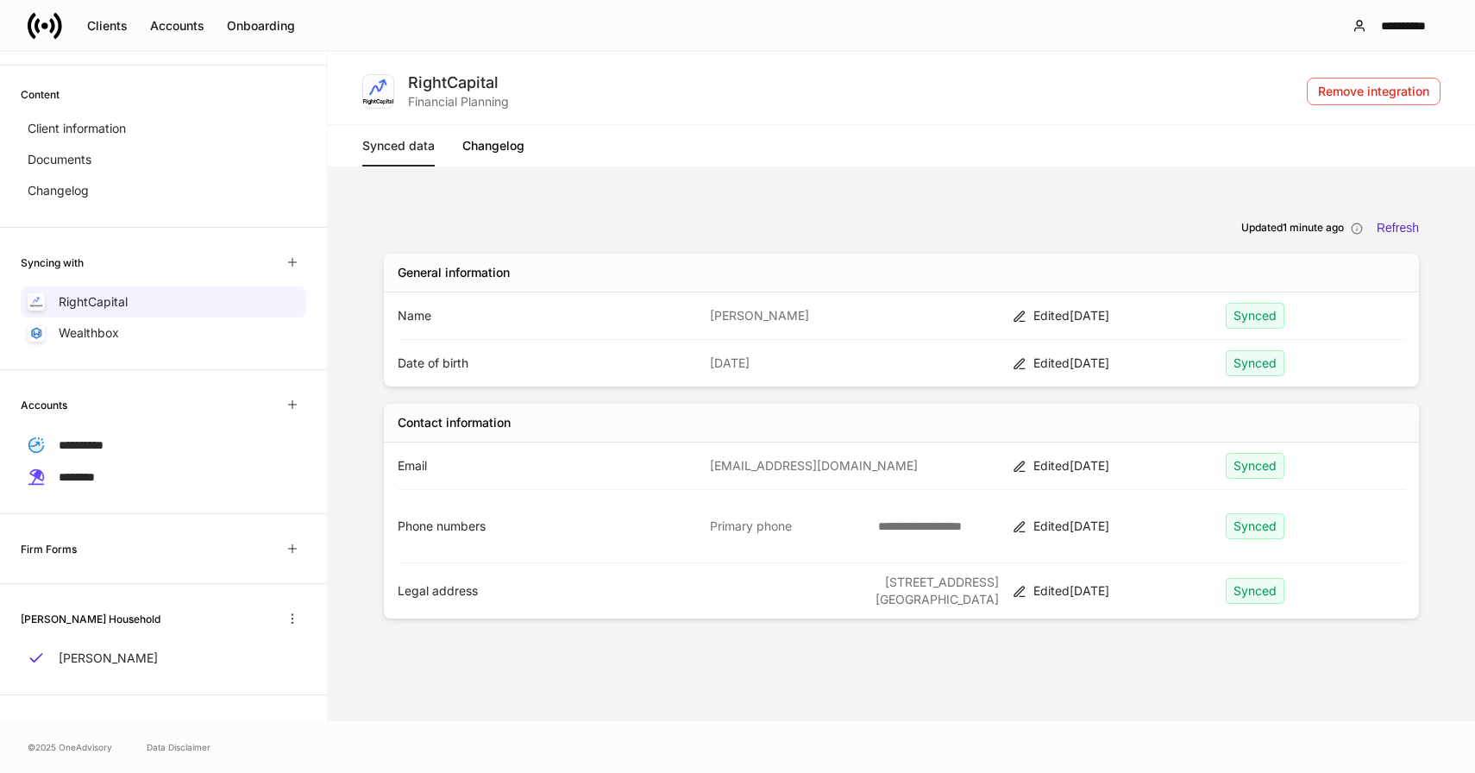
click at [724, 362] on p "[DATE]" at bounding box center [854, 363] width 289 height 17
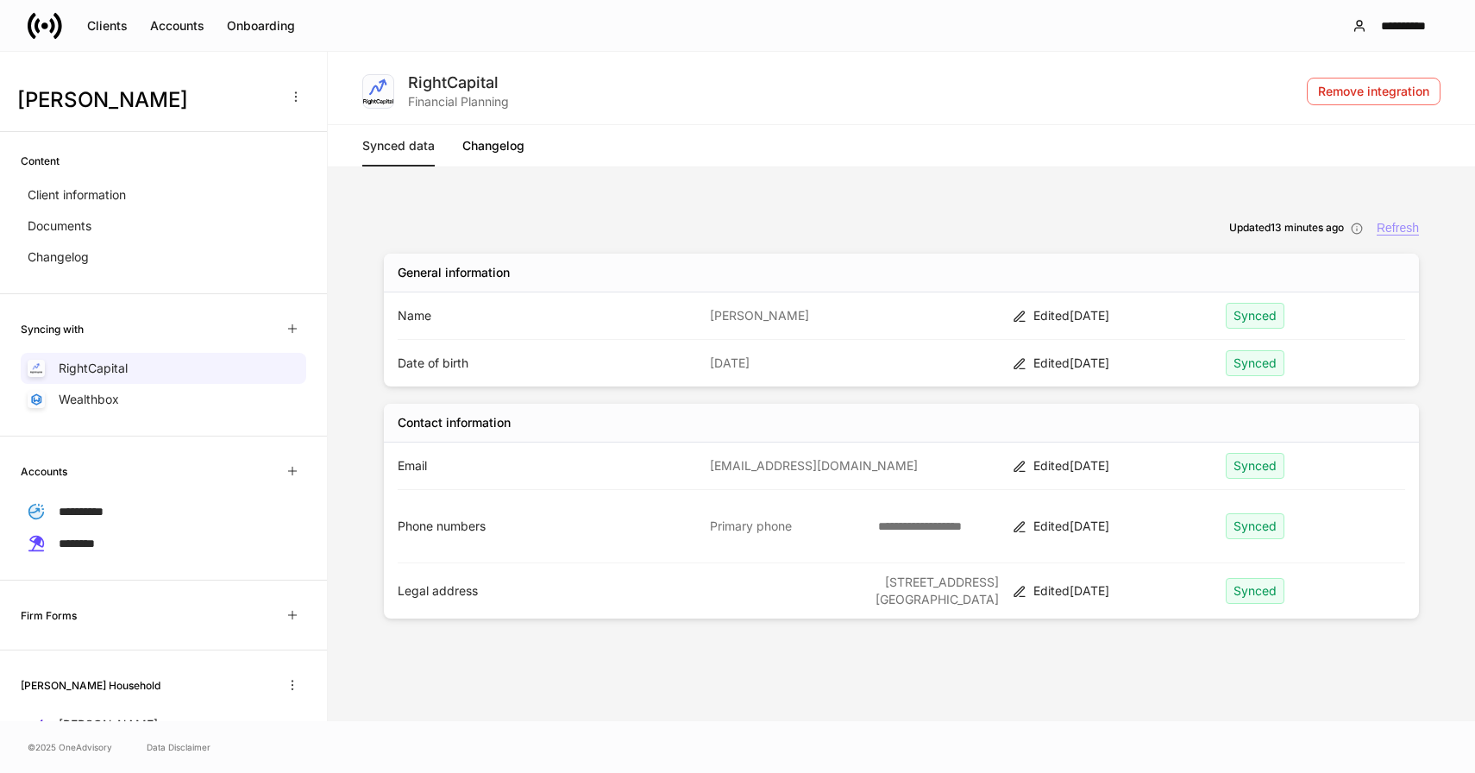
click at [1403, 229] on div "Refresh" at bounding box center [1398, 228] width 42 height 15
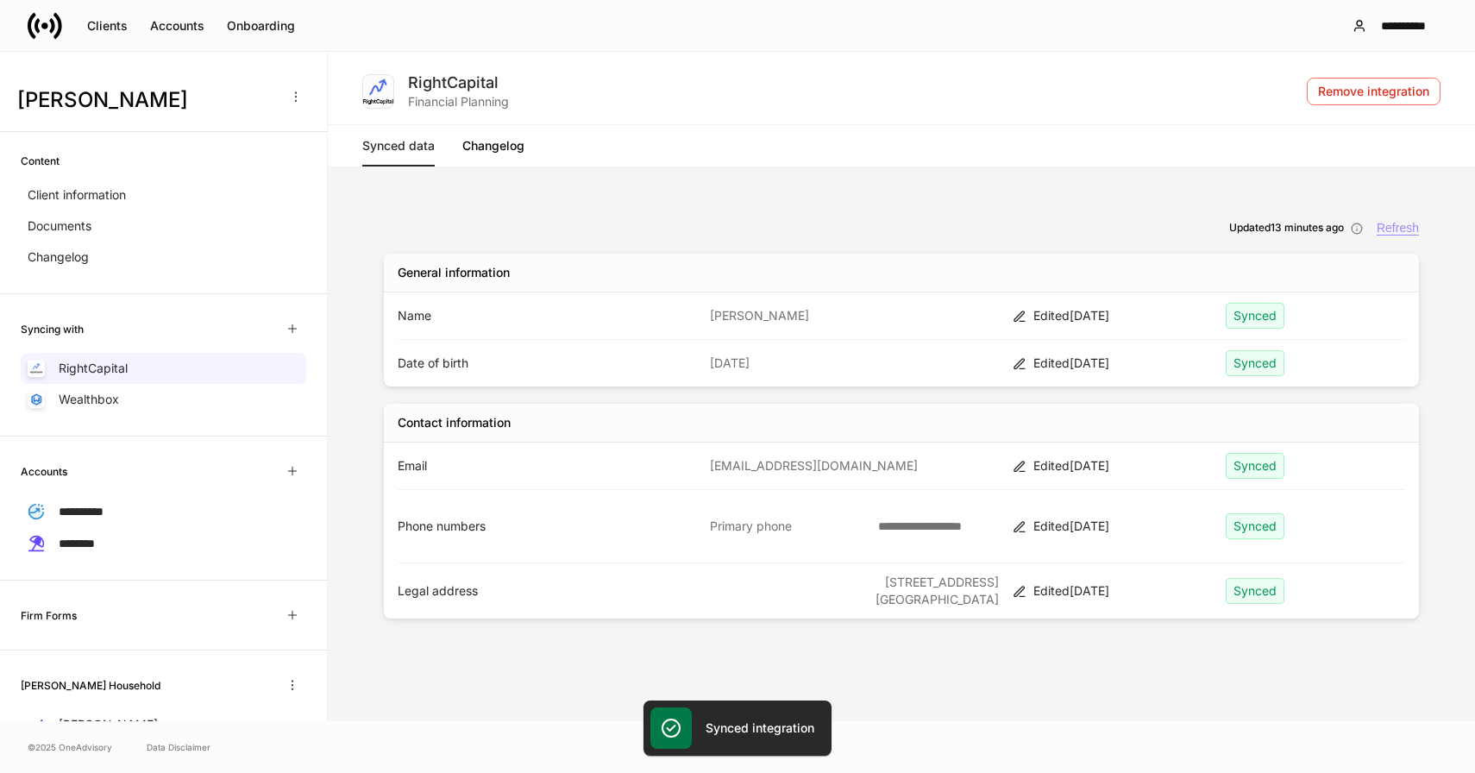
click at [1392, 231] on div "Refresh" at bounding box center [1398, 228] width 42 height 15
click at [78, 261] on p "Changelog" at bounding box center [58, 256] width 61 height 17
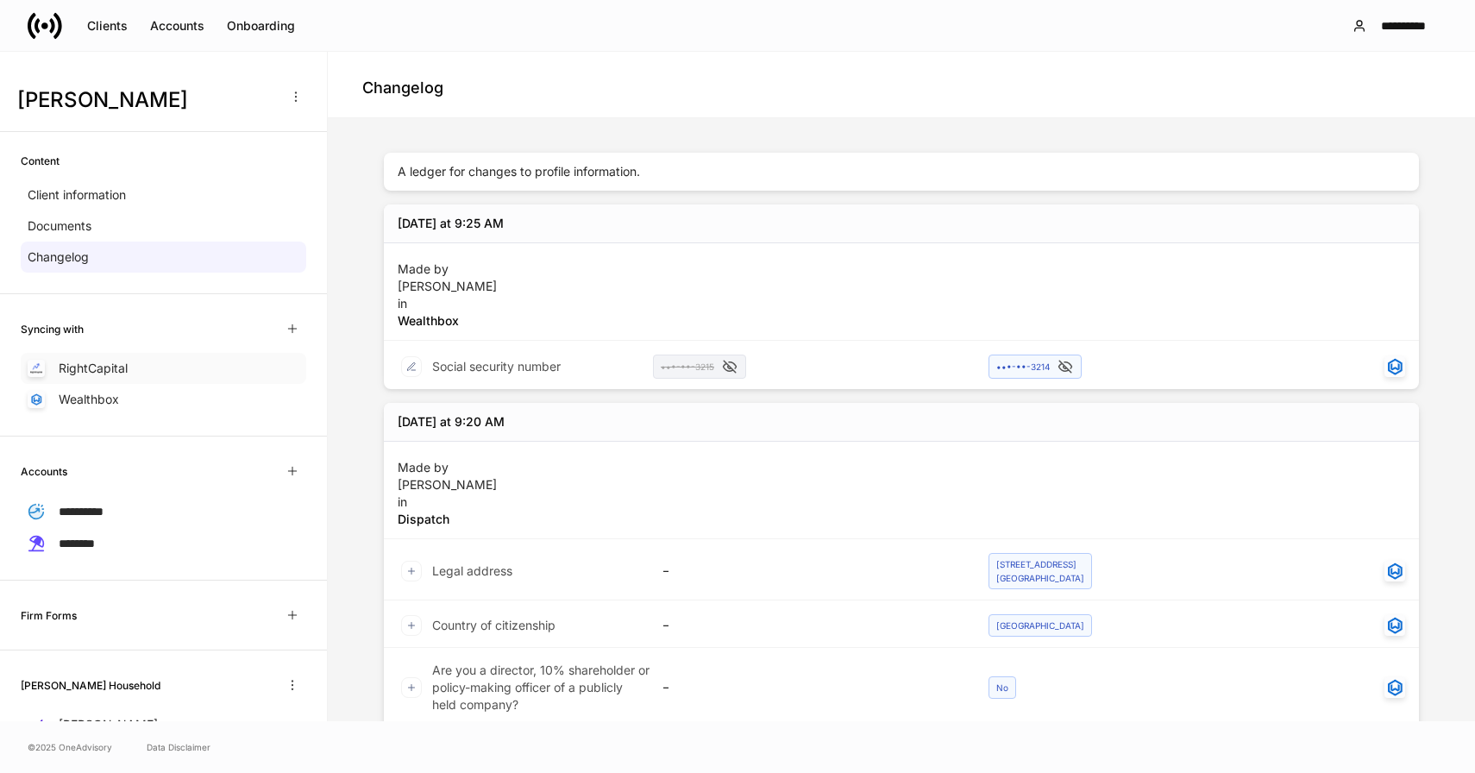
click at [119, 376] on p "RightCapital" at bounding box center [93, 368] width 69 height 17
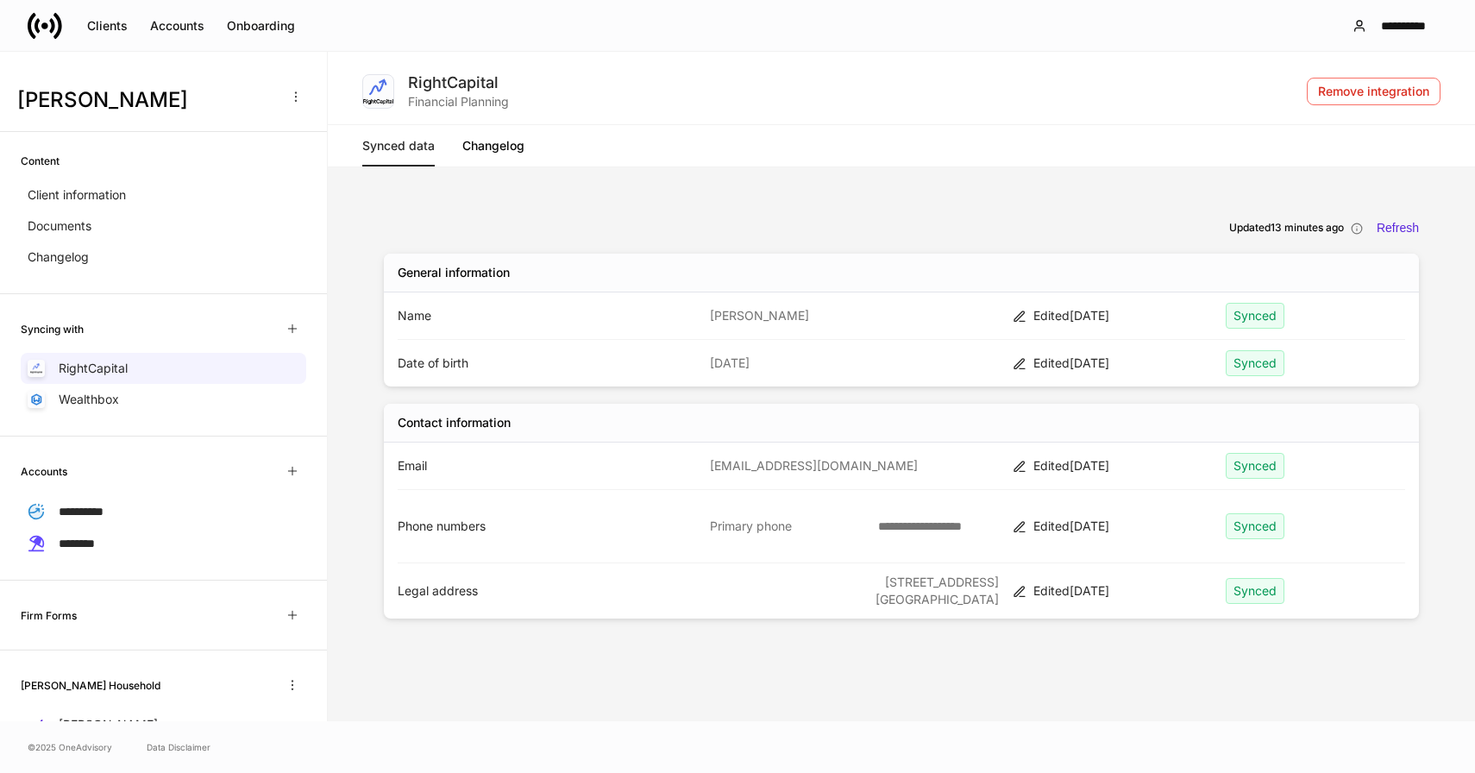
click at [493, 144] on link "Changelog" at bounding box center [493, 145] width 62 height 41
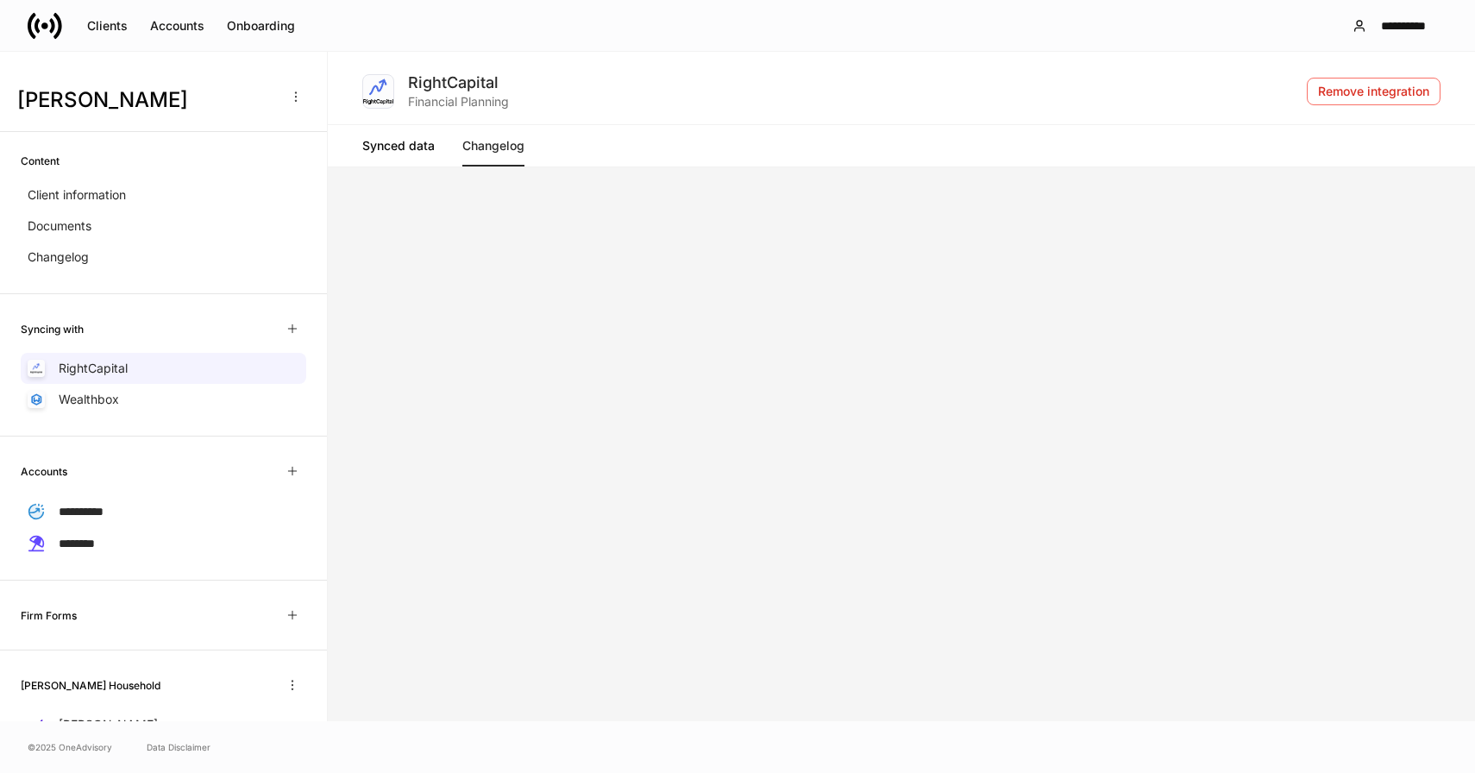
click at [410, 148] on link "Synced data" at bounding box center [398, 145] width 72 height 41
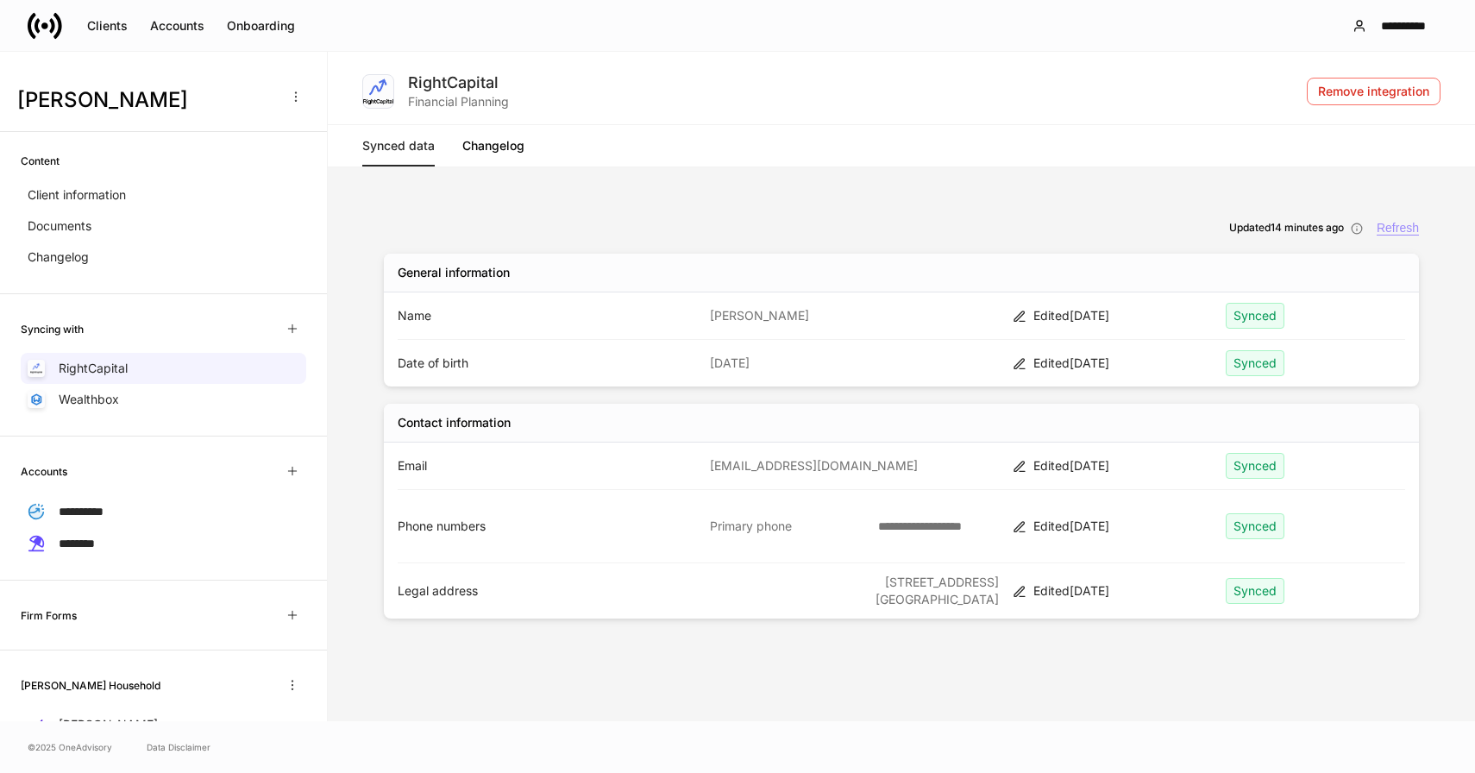
click at [1408, 226] on div "Refresh" at bounding box center [1398, 228] width 42 height 15
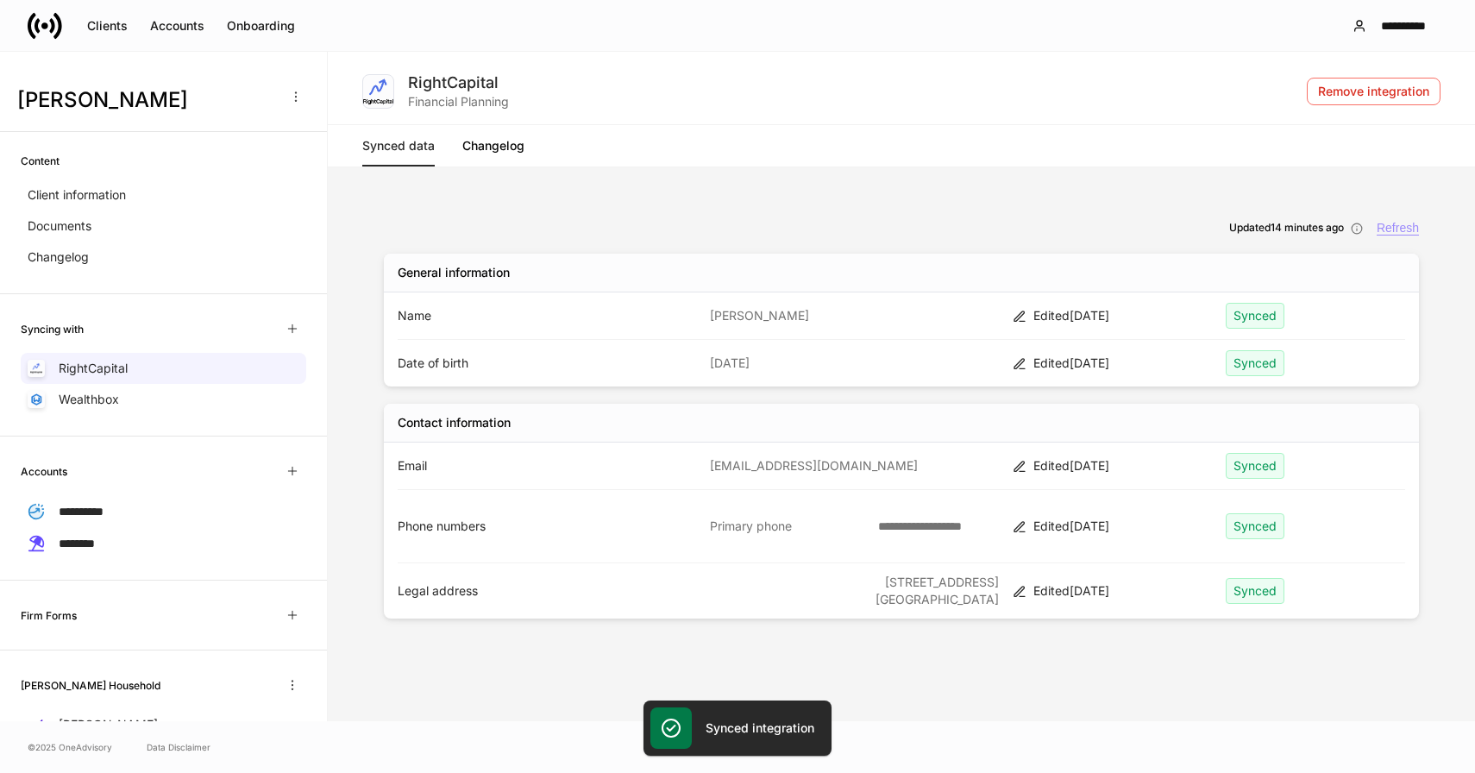
click at [1408, 226] on div "Refresh" at bounding box center [1398, 228] width 42 height 15
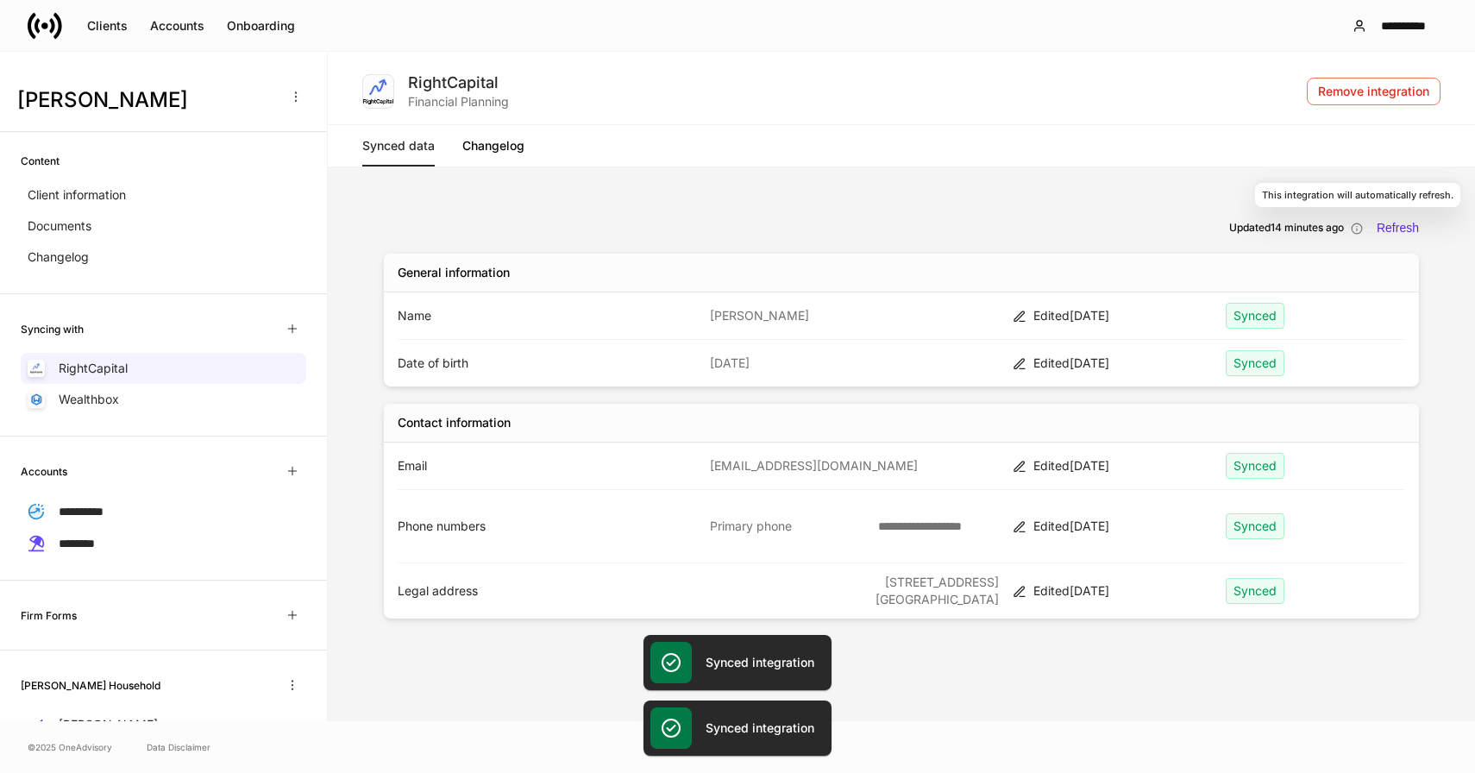
click at [1357, 228] on icon "This integration will automatically refresh." at bounding box center [1357, 229] width 12 height 12
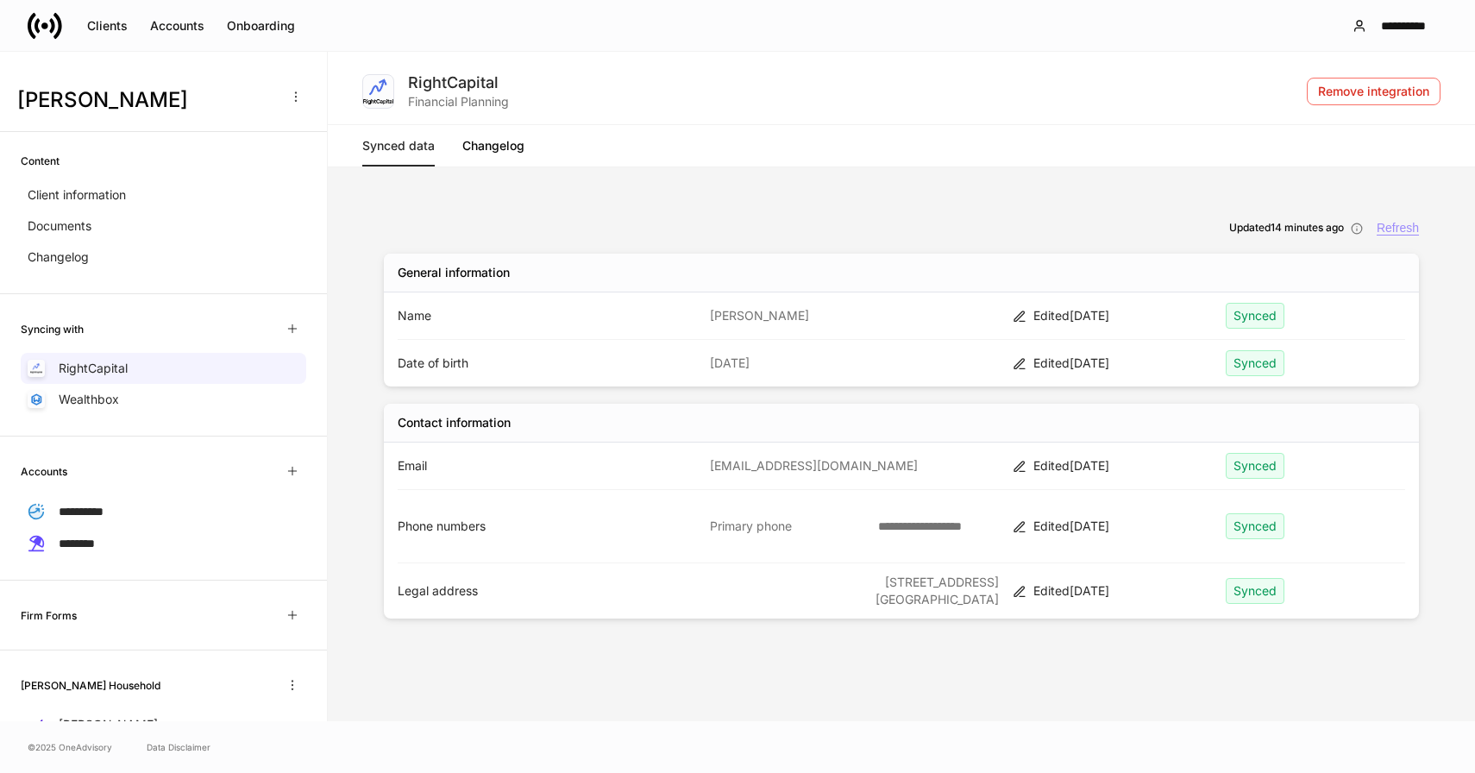
click at [1400, 229] on div "Refresh" at bounding box center [1398, 228] width 42 height 15
click at [295, 101] on icon "button" at bounding box center [295, 96] width 1 height 9
click at [252, 185] on p "Delete client profile" at bounding box center [237, 180] width 109 height 17
click at [173, 195] on div "Client information" at bounding box center [164, 194] width 286 height 31
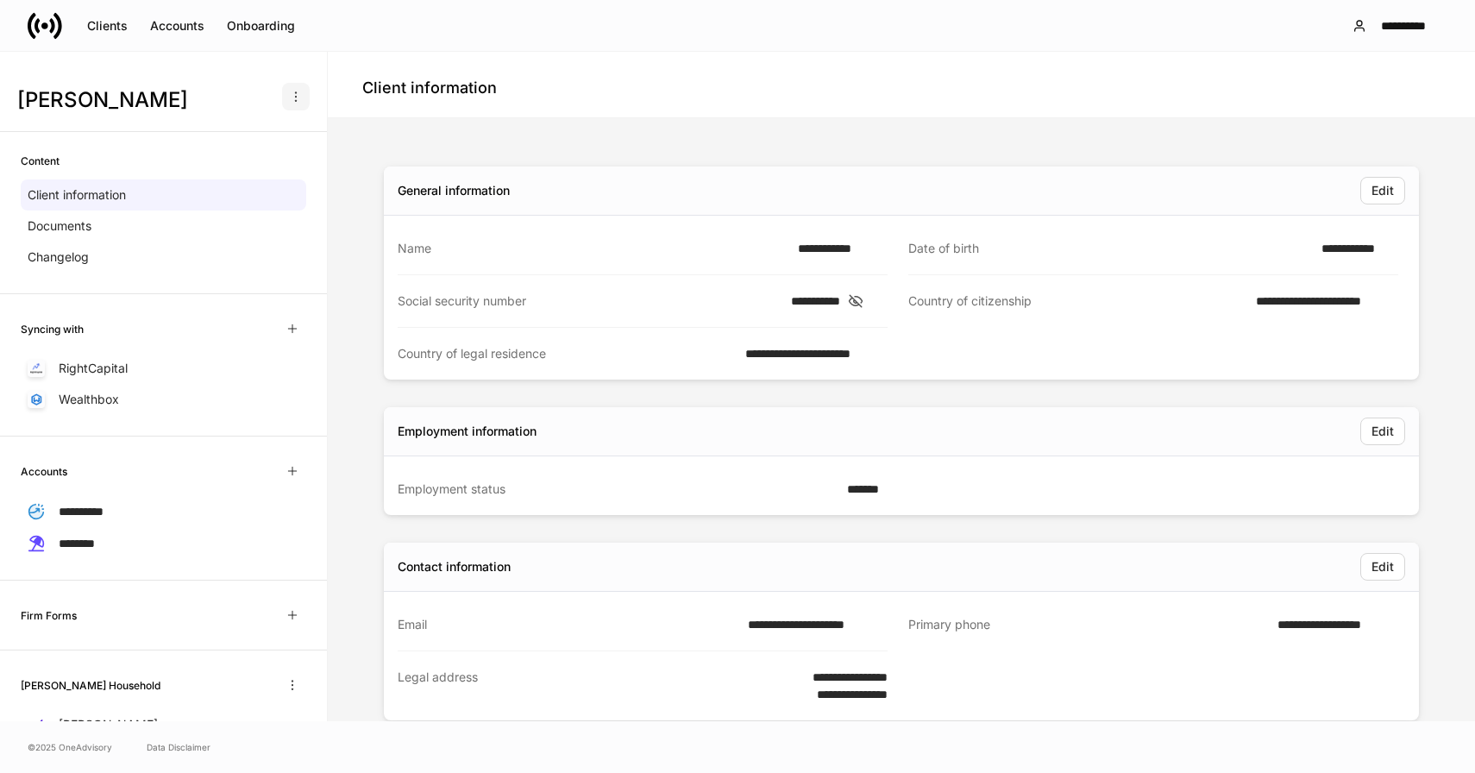
click at [297, 97] on icon "button" at bounding box center [296, 97] width 14 height 14
click at [267, 179] on p "Delete client profile" at bounding box center [237, 180] width 109 height 17
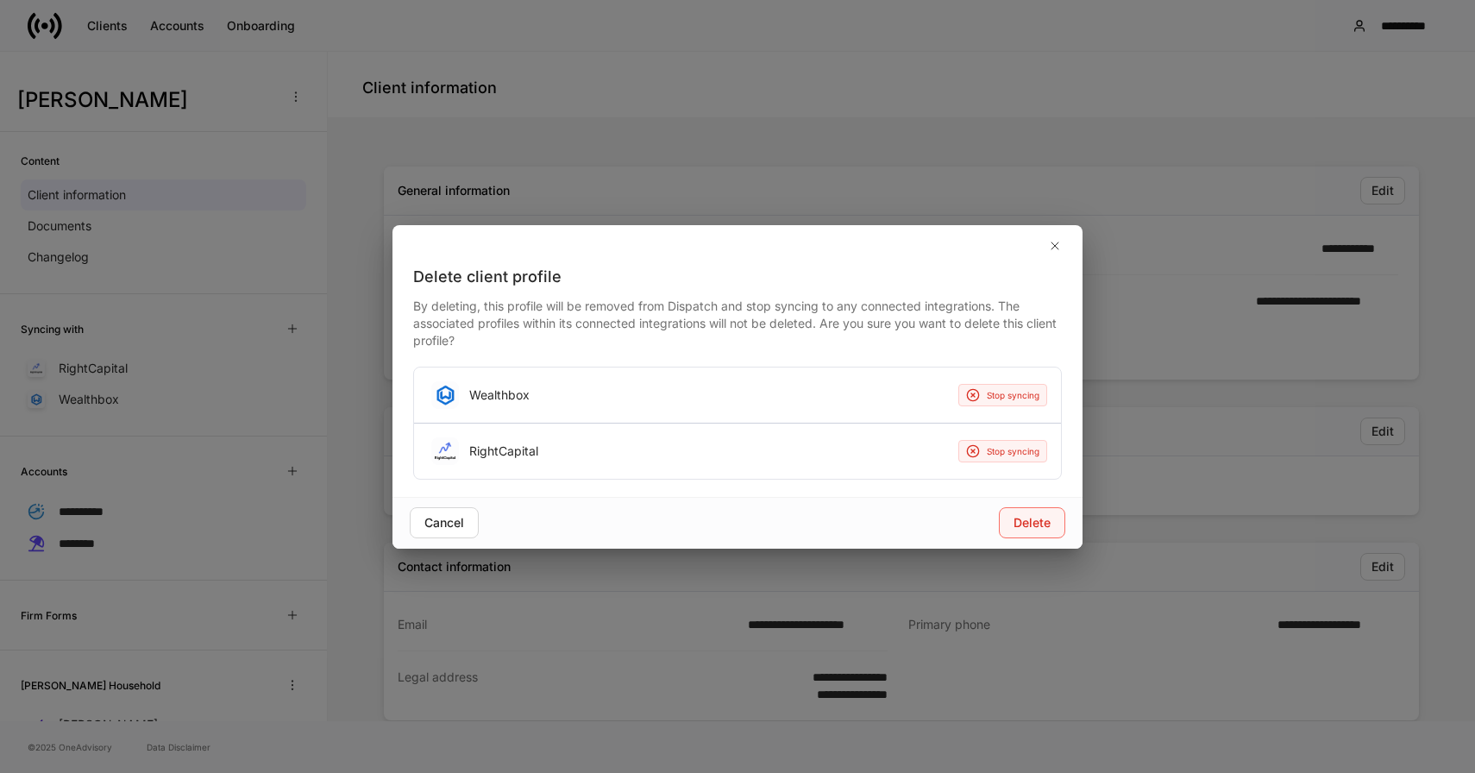
click at [1052, 527] on button "Delete" at bounding box center [1032, 522] width 66 height 31
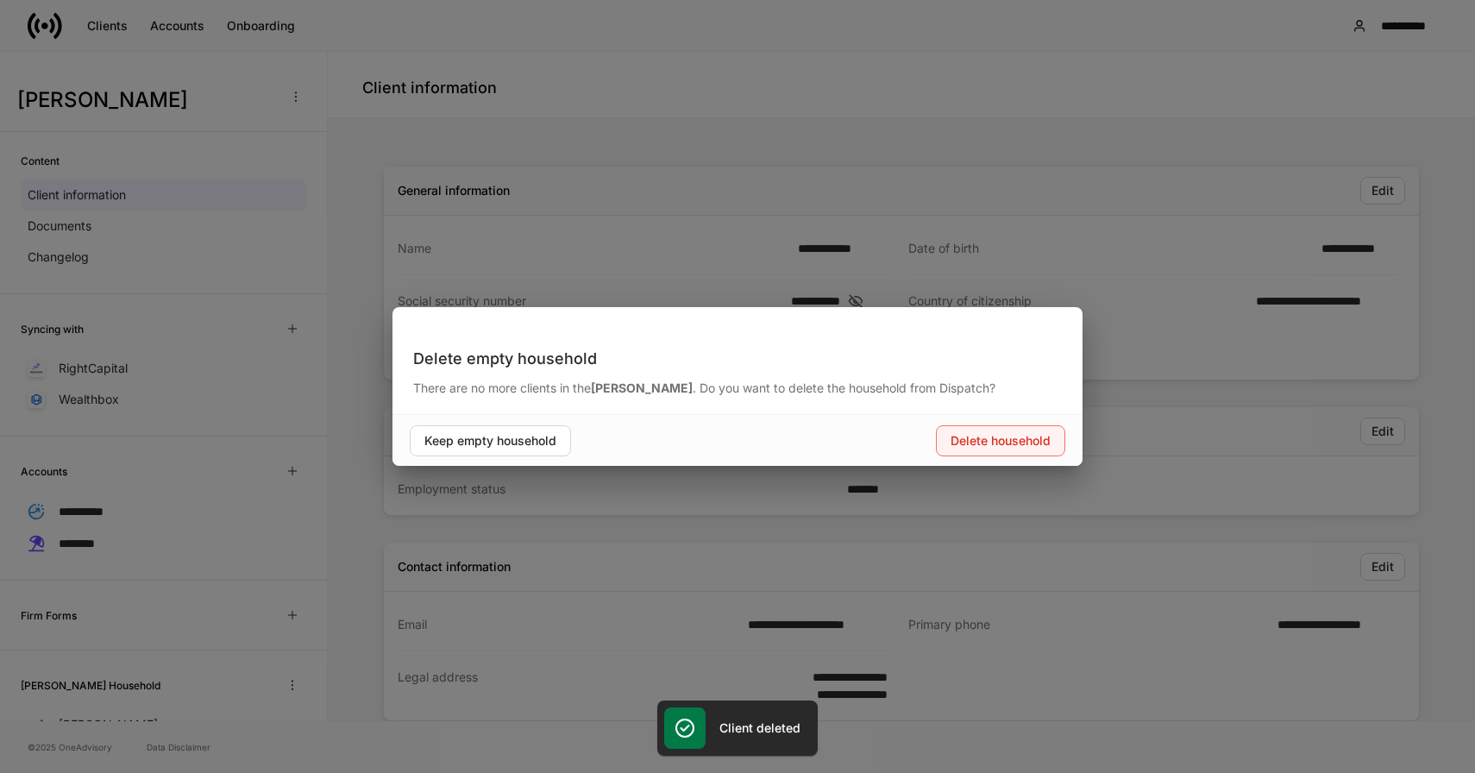
click at [994, 441] on div "Delete household" at bounding box center [1001, 440] width 100 height 17
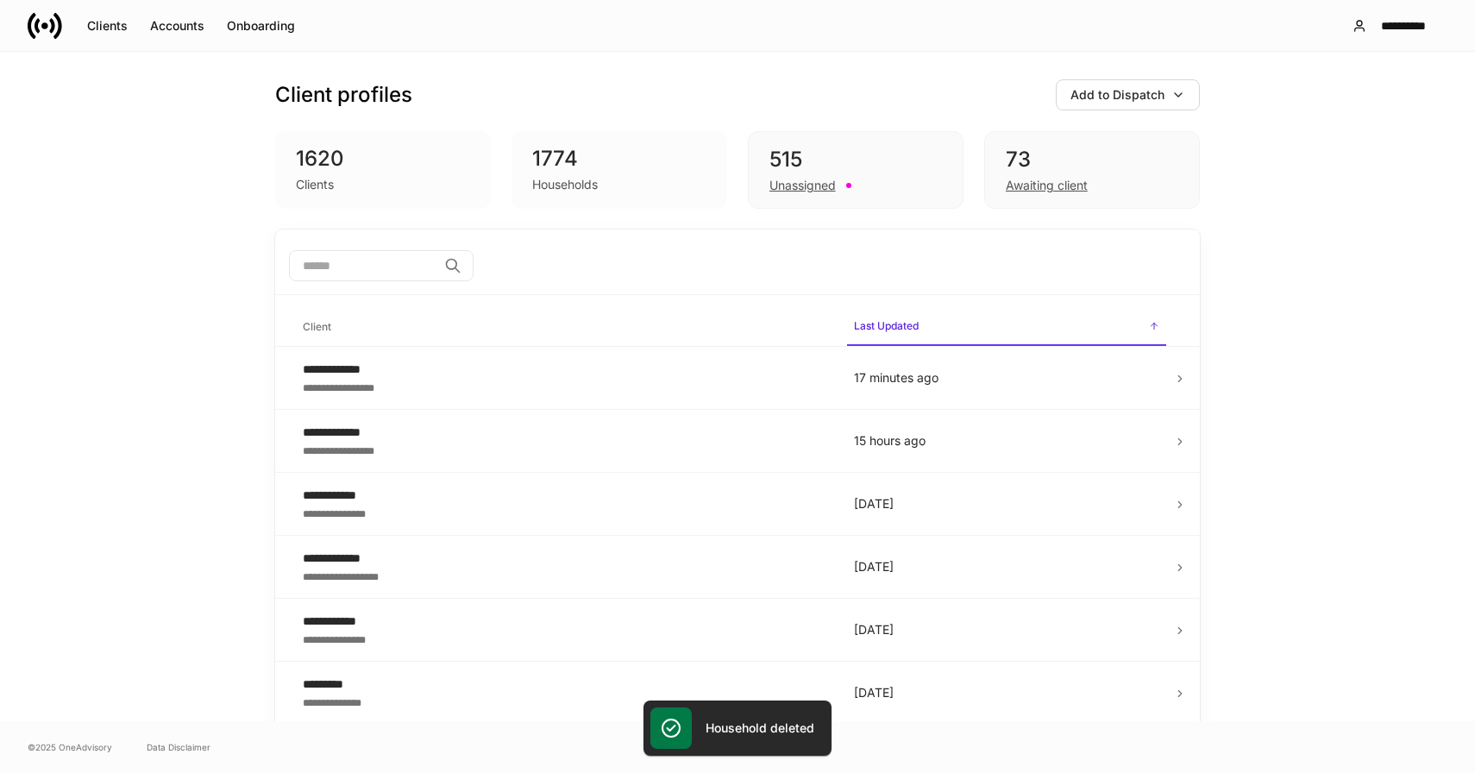
click at [620, 183] on div "Households" at bounding box center [619, 183] width 174 height 21
